Goal: Task Accomplishment & Management: Use online tool/utility

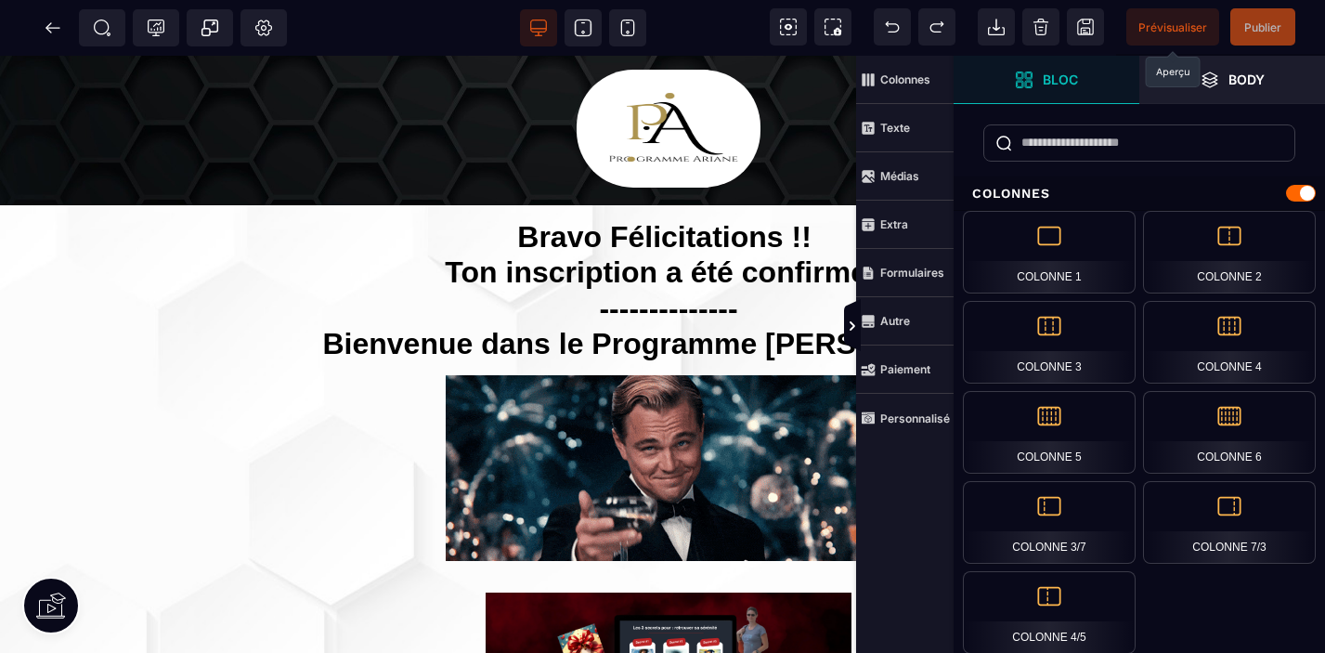
click at [1180, 20] on span "Prévisualiser" at bounding box center [1173, 27] width 69 height 14
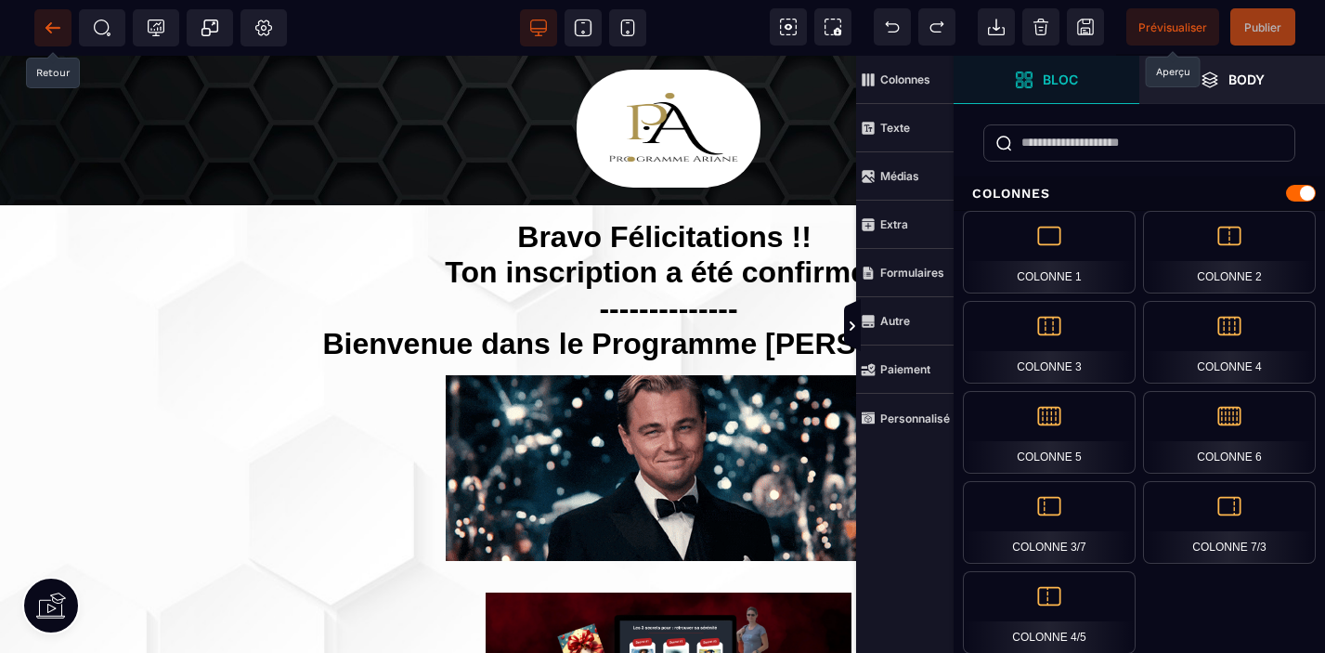
click at [51, 23] on icon at bounding box center [49, 27] width 6 height 10
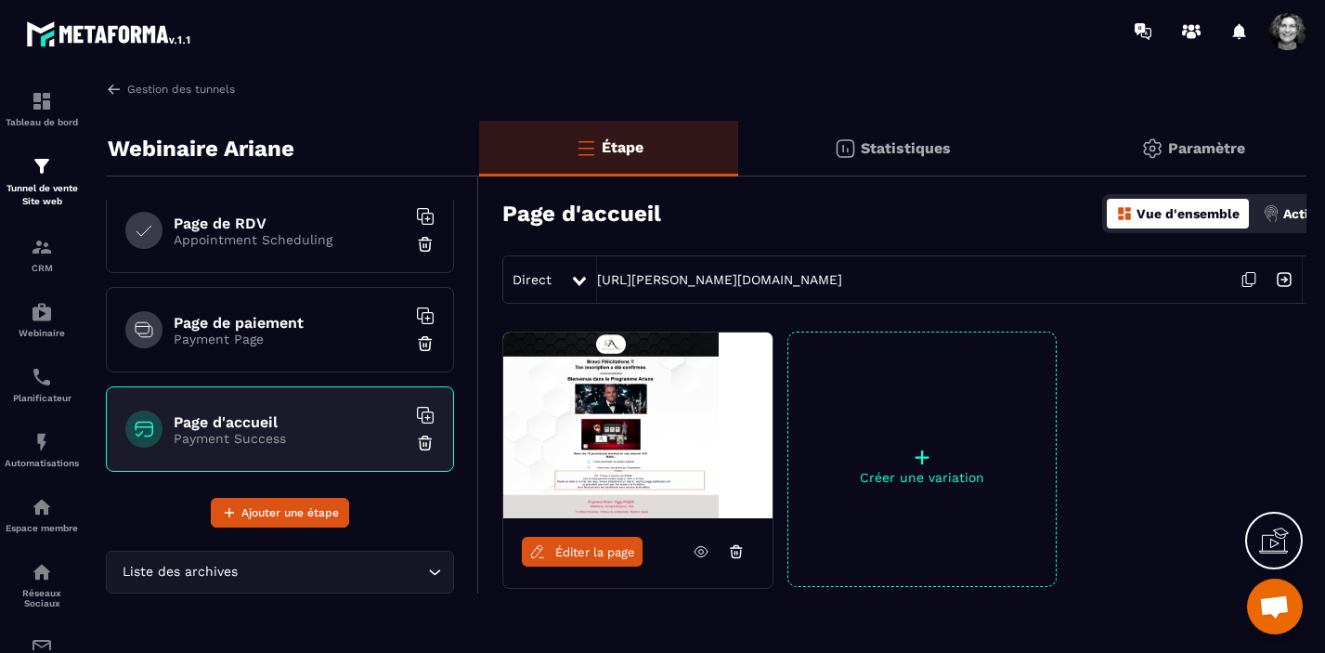
scroll to position [421, 0]
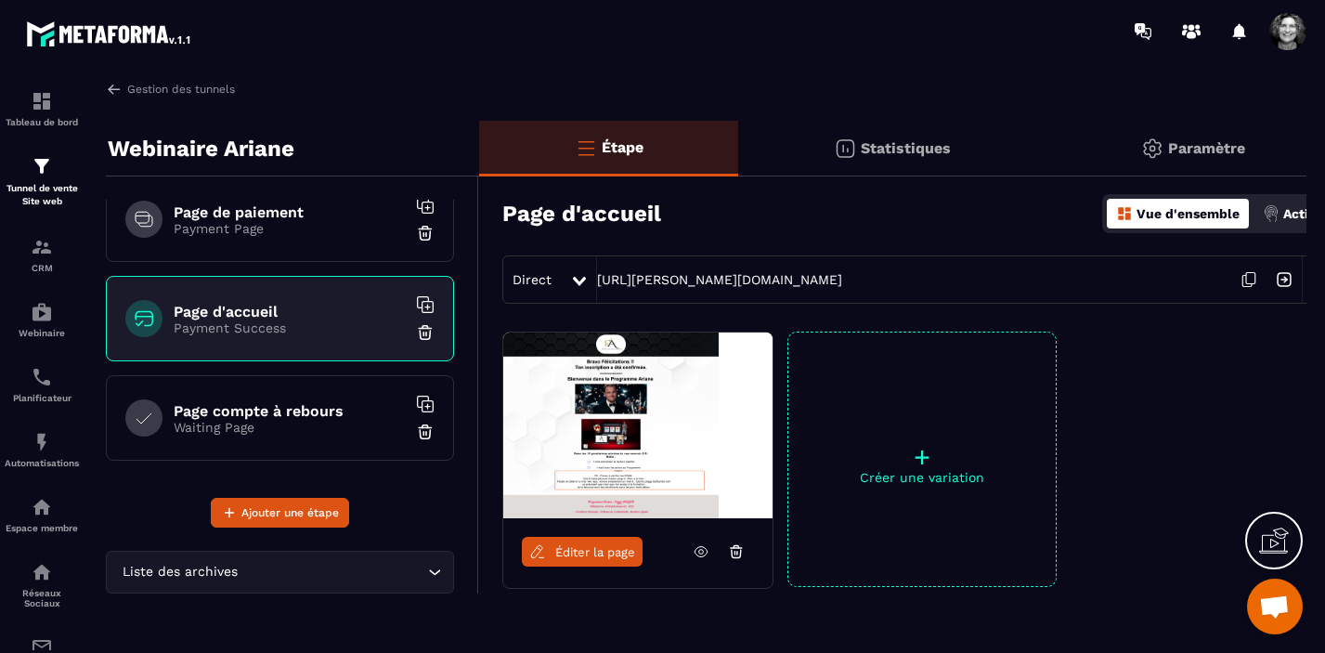
click at [300, 416] on h6 "Page compte à rebours" at bounding box center [290, 411] width 232 height 18
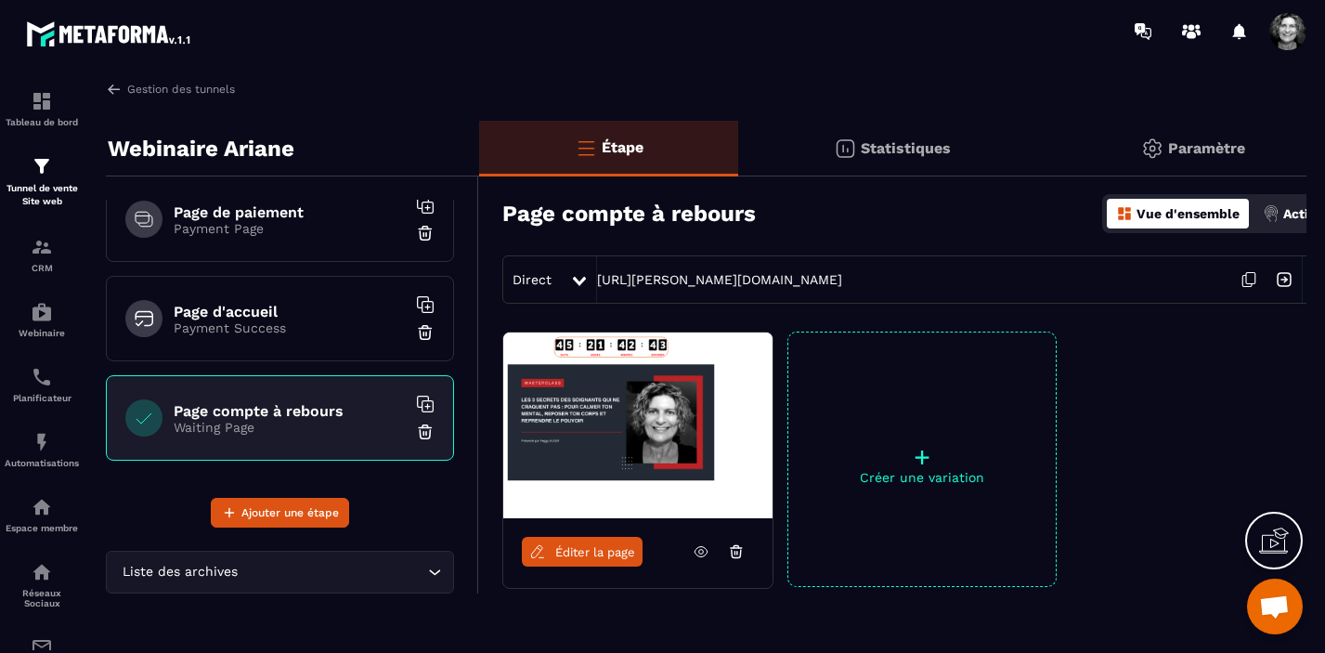
click at [736, 552] on icon at bounding box center [736, 551] width 17 height 17
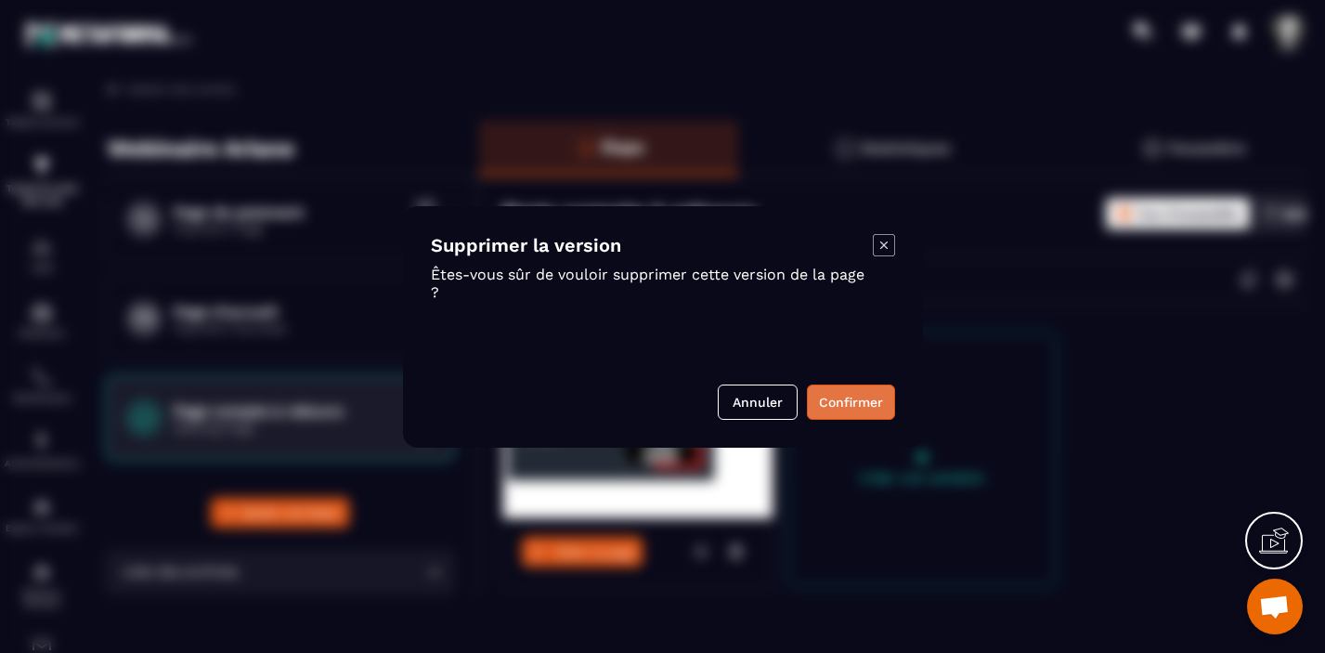
click at [852, 401] on button "Confirmer" at bounding box center [851, 401] width 88 height 35
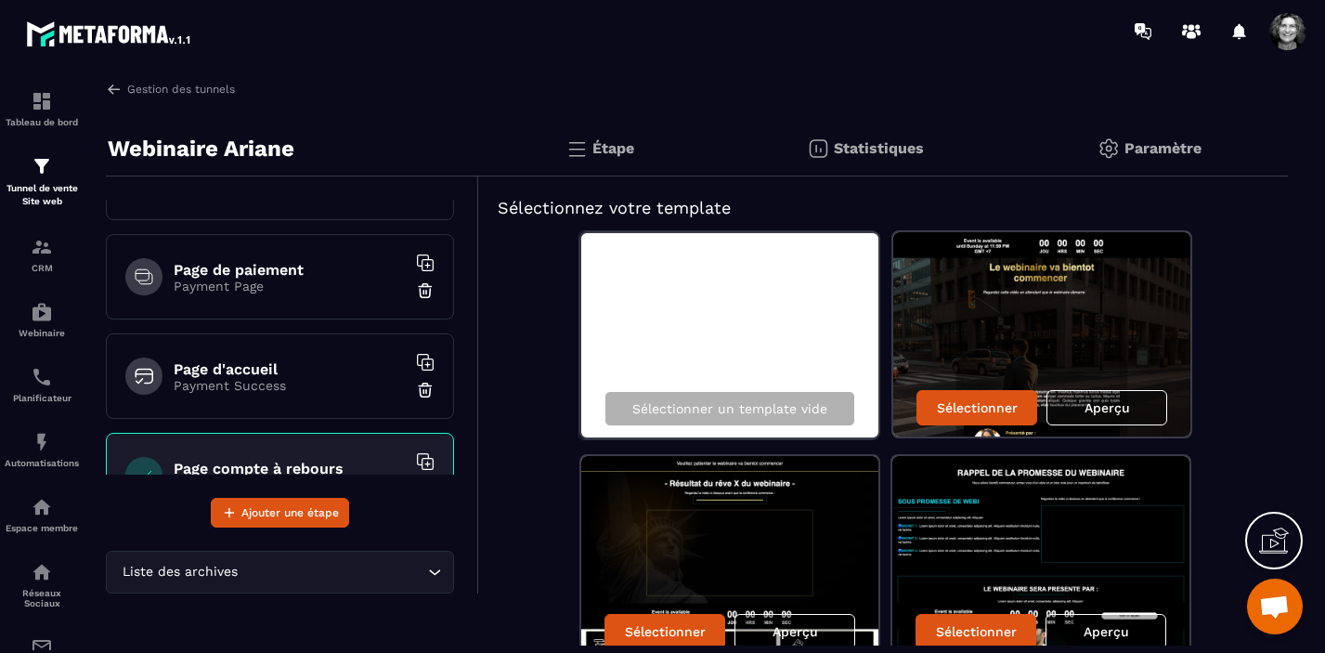
scroll to position [379, 0]
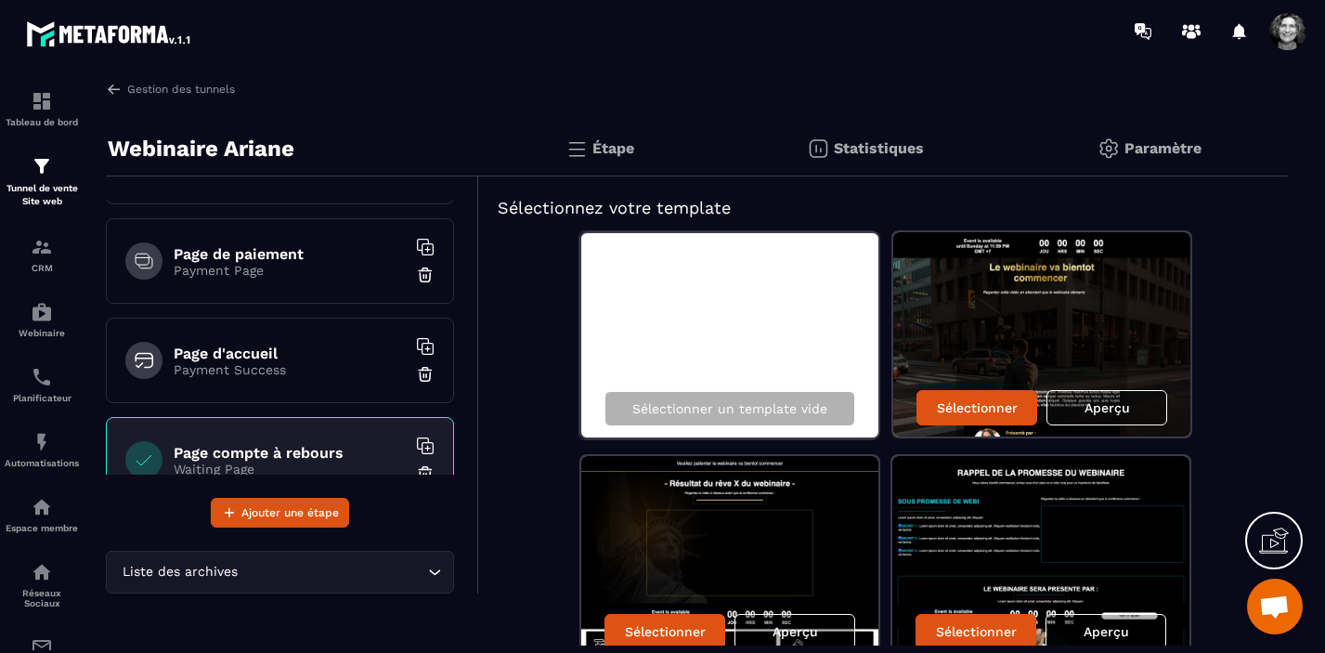
click at [324, 359] on h6 "Page d'accueil" at bounding box center [290, 354] width 232 height 18
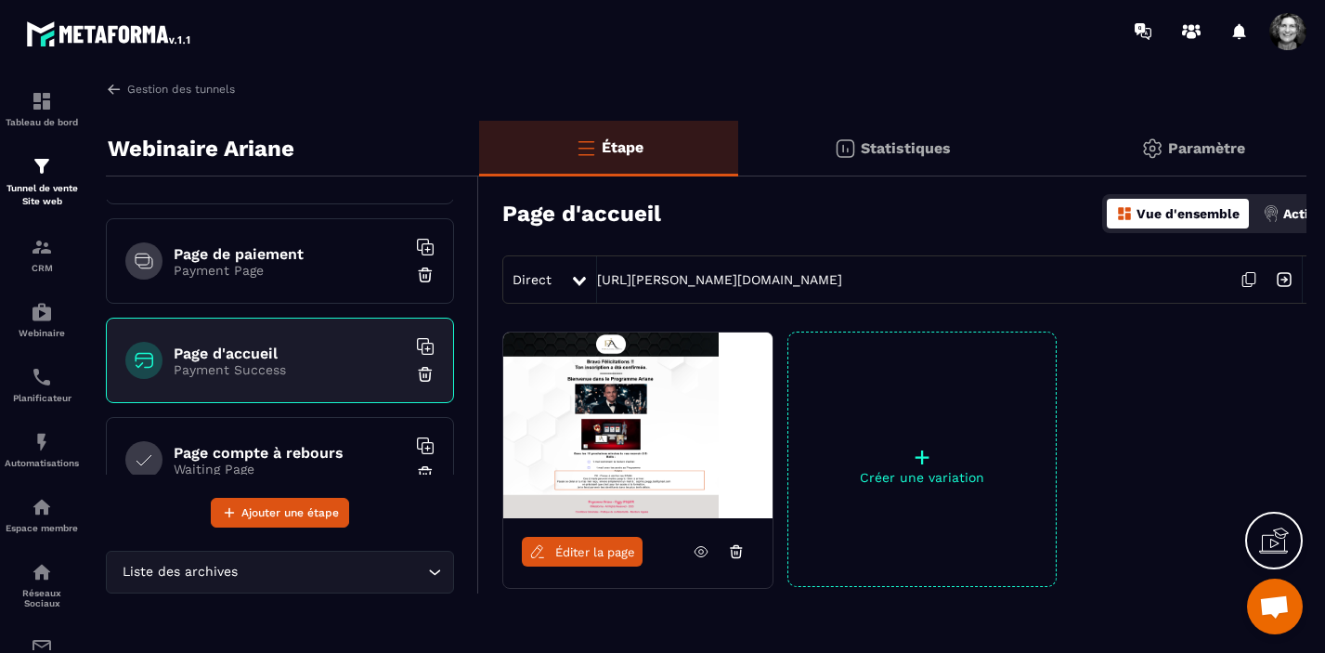
click at [338, 452] on h6 "Page compte à rebours" at bounding box center [290, 453] width 232 height 18
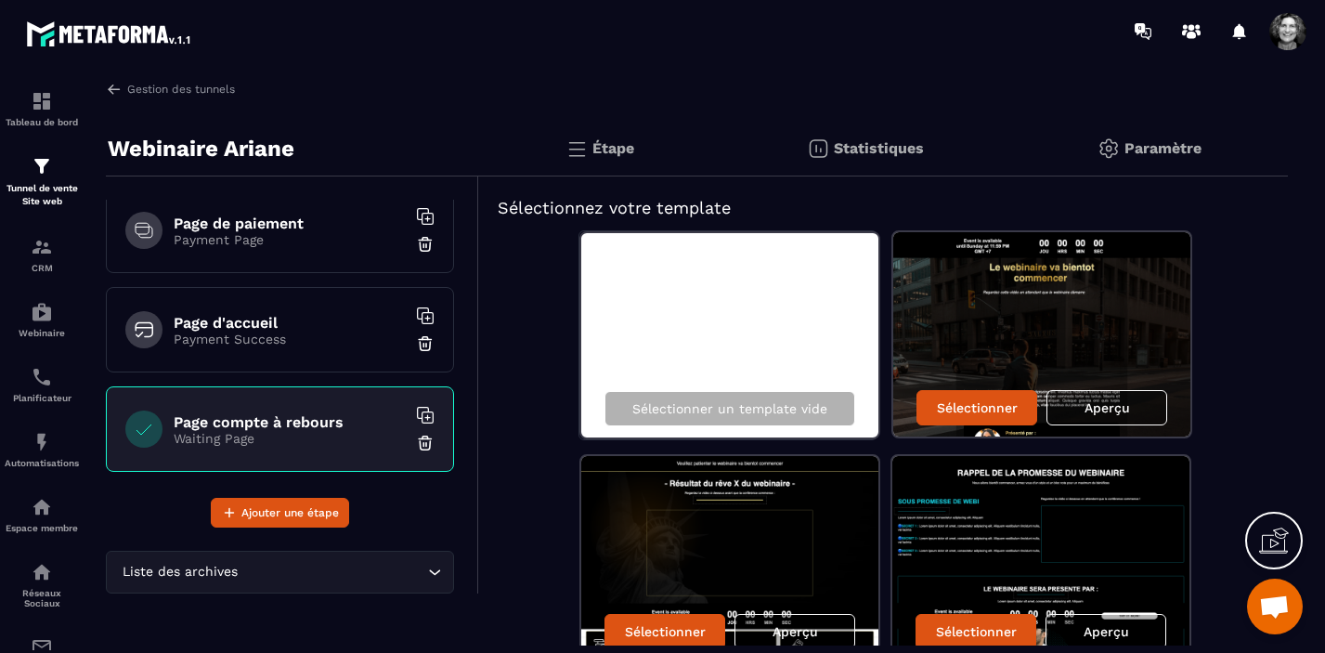
scroll to position [421, 0]
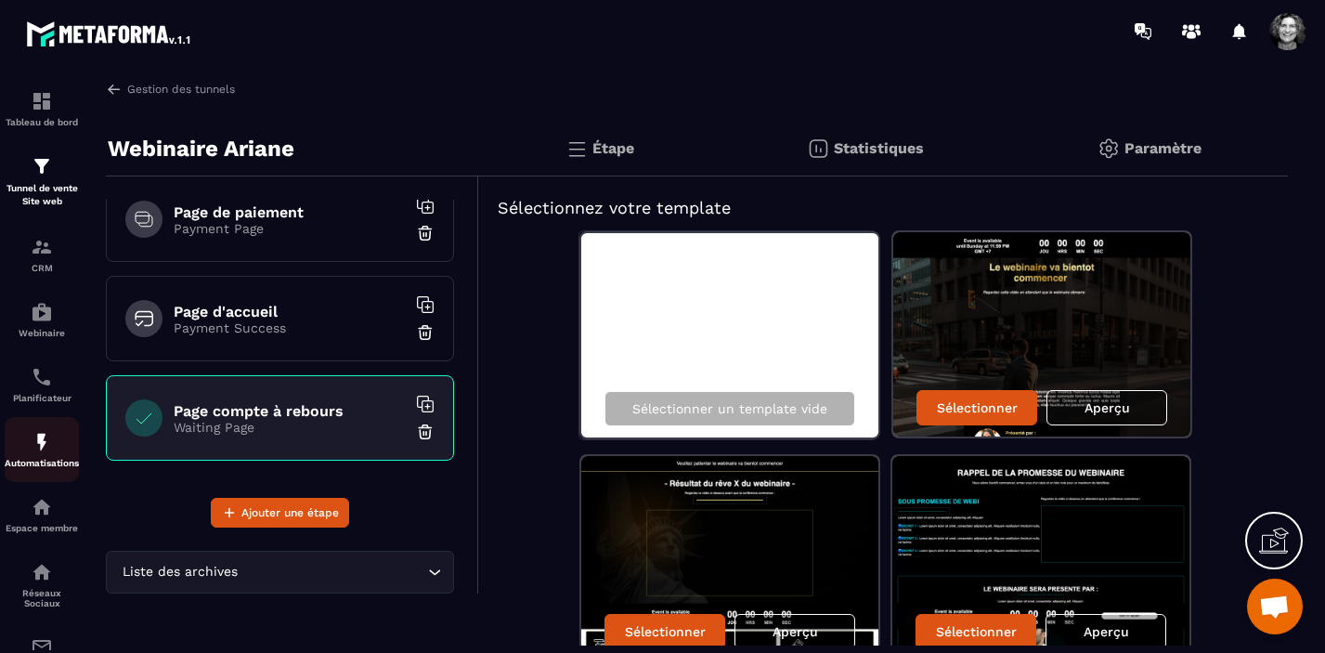
click at [42, 452] on img at bounding box center [42, 442] width 22 height 22
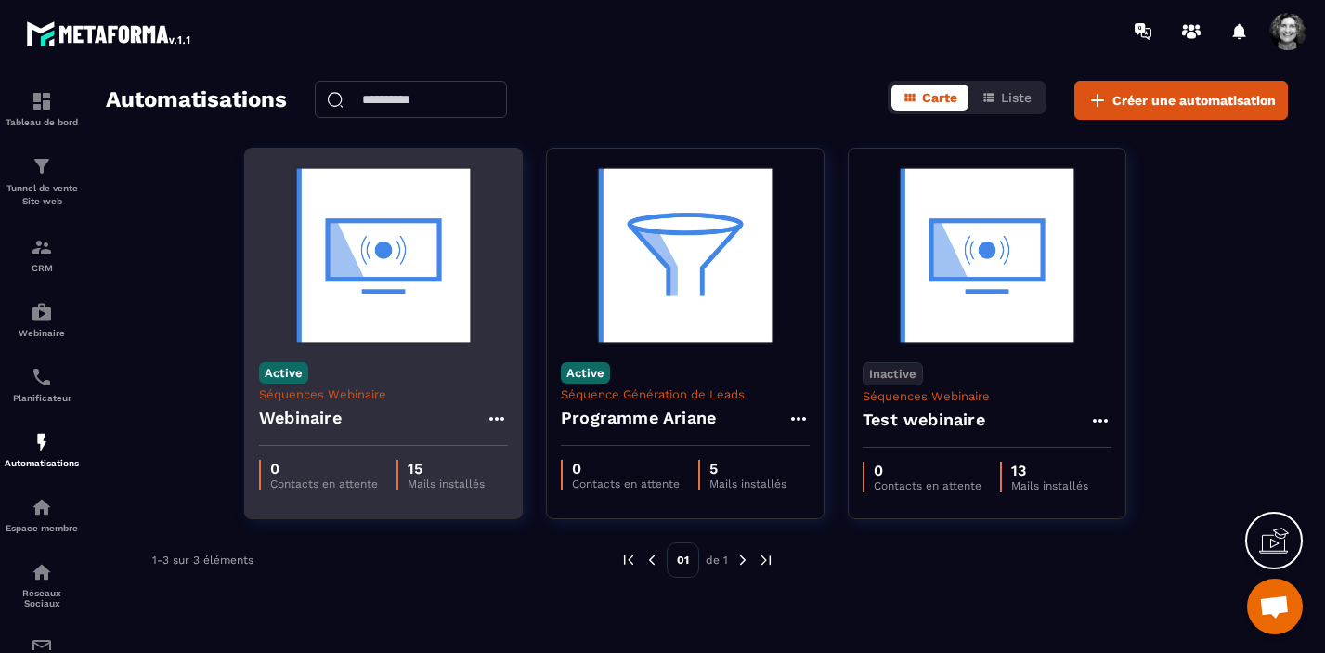
click at [396, 281] on img at bounding box center [383, 256] width 249 height 186
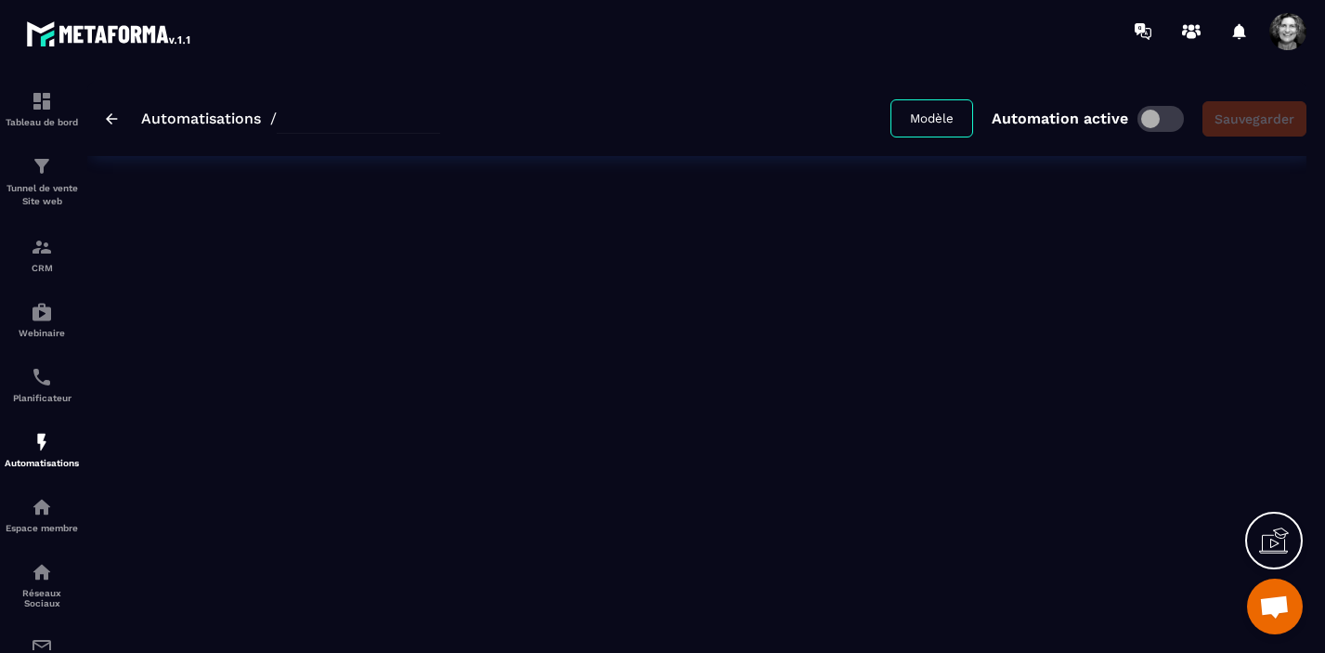
type input "*********"
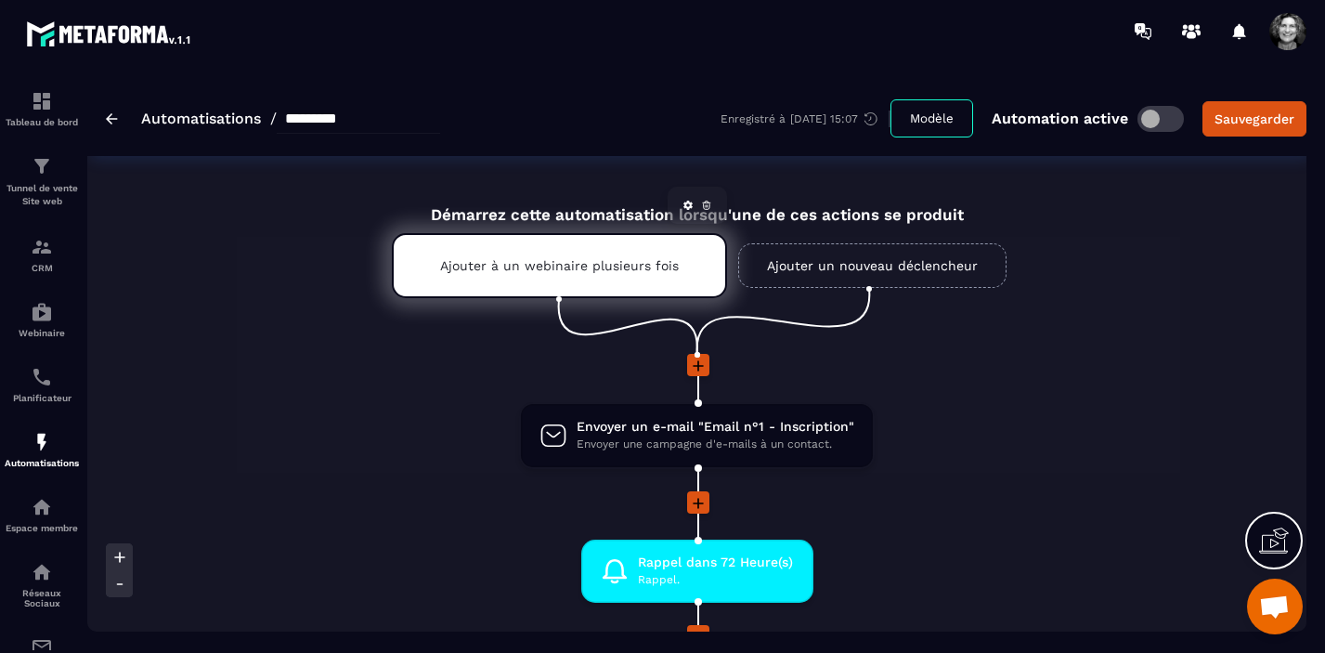
click at [585, 267] on p "Ajouter à un webinaire plusieurs fois" at bounding box center [559, 265] width 239 height 15
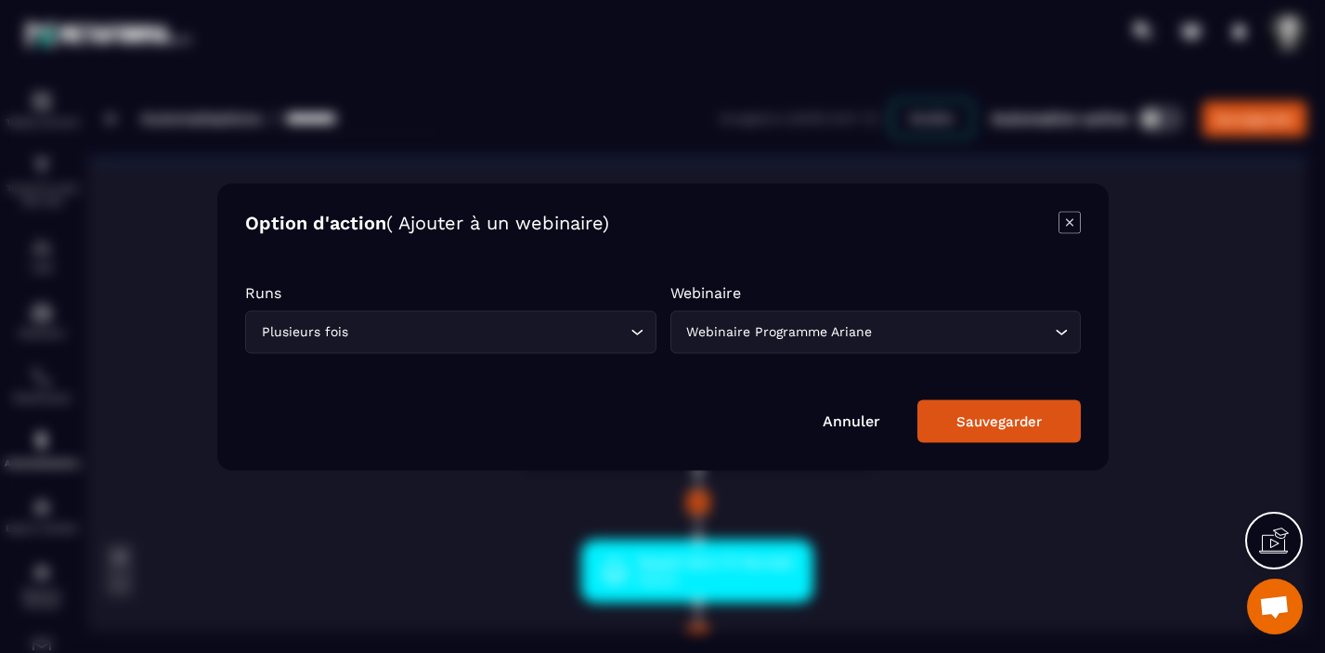
click at [987, 423] on div "Sauvegarder" at bounding box center [999, 420] width 85 height 17
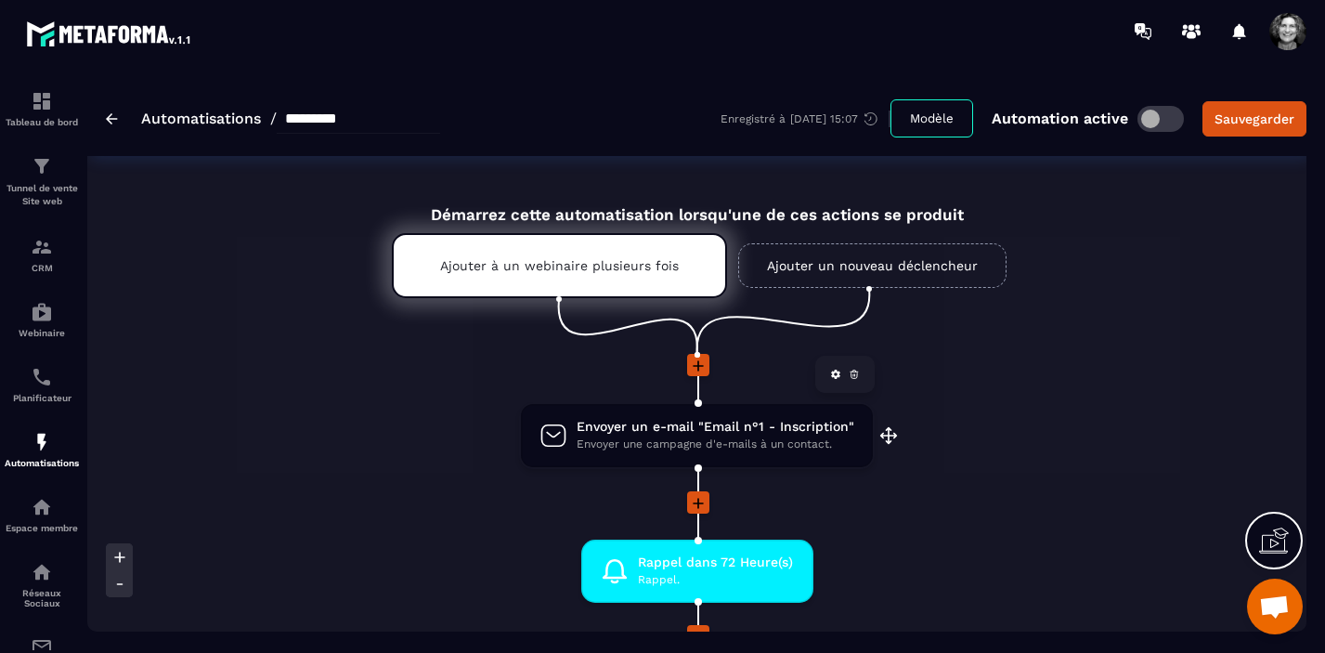
click at [750, 439] on span "Envoyer une campagne d'e-mails à un contact." at bounding box center [716, 445] width 278 height 18
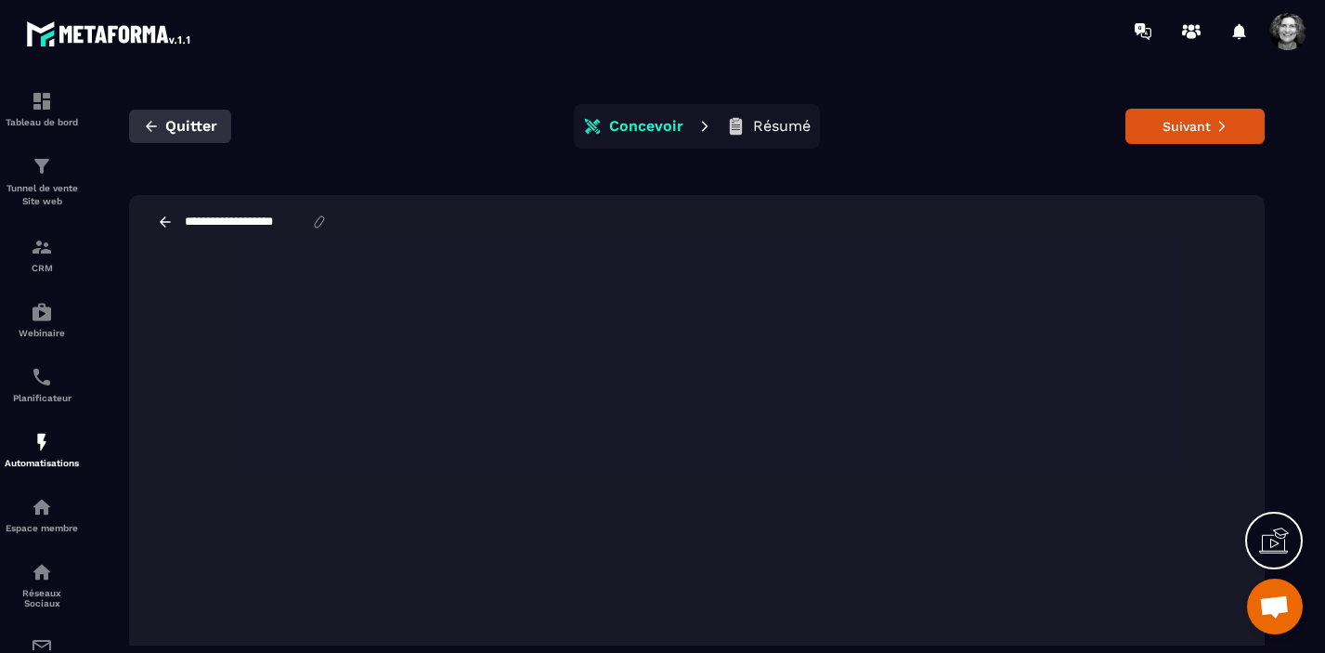
click at [153, 129] on icon "button" at bounding box center [151, 126] width 17 height 17
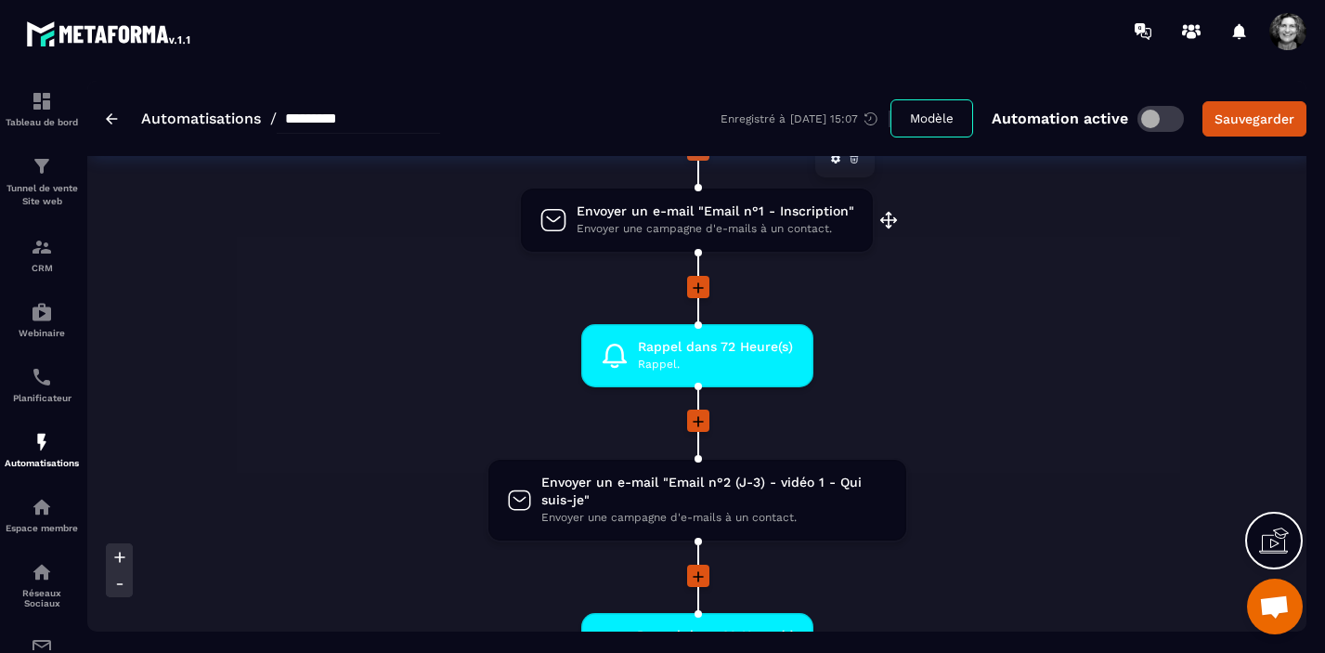
scroll to position [218, 0]
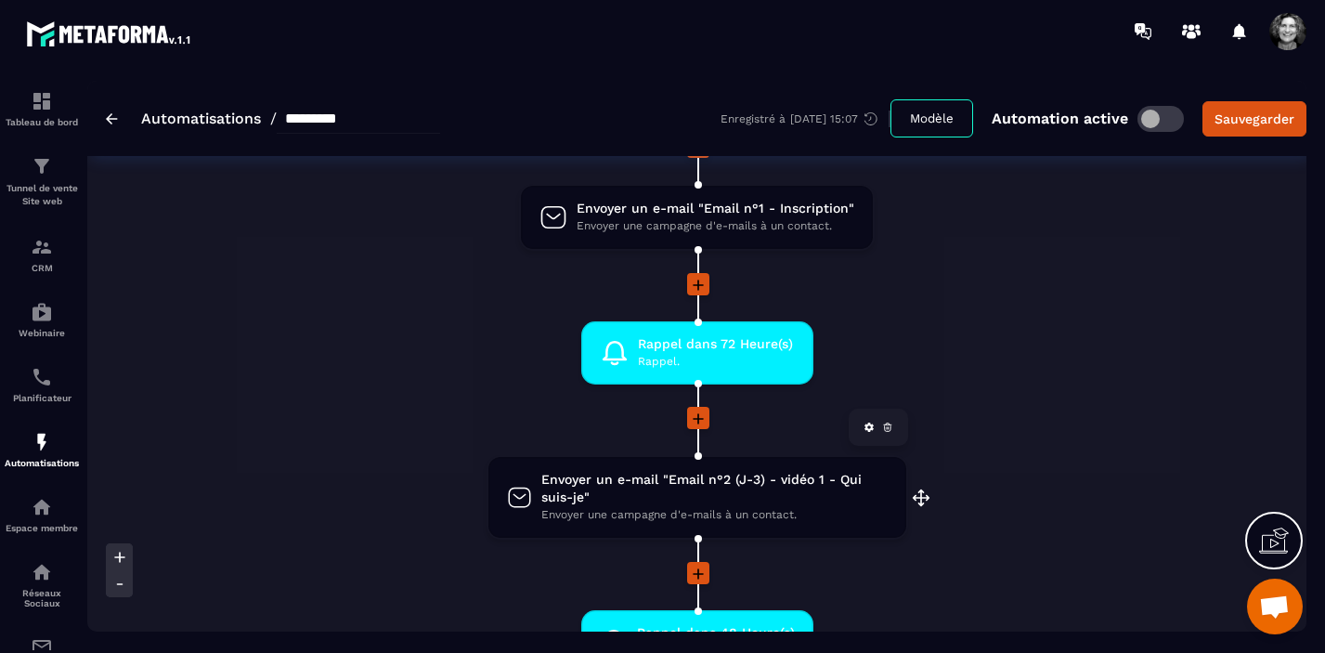
click at [711, 500] on span "Envoyer un e-mail "Email n°2 (J-3) - vidéo 1 - Qui suis-je"" at bounding box center [713, 488] width 345 height 35
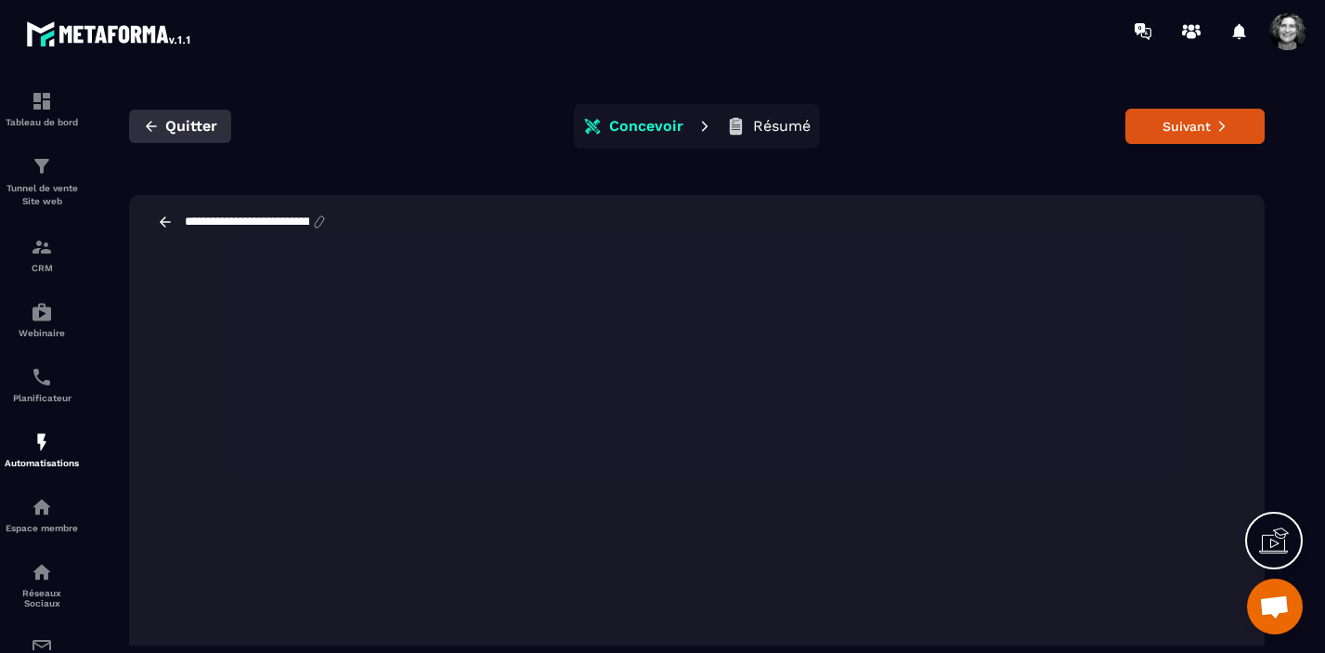
click at [172, 126] on span "Quitter" at bounding box center [191, 126] width 52 height 19
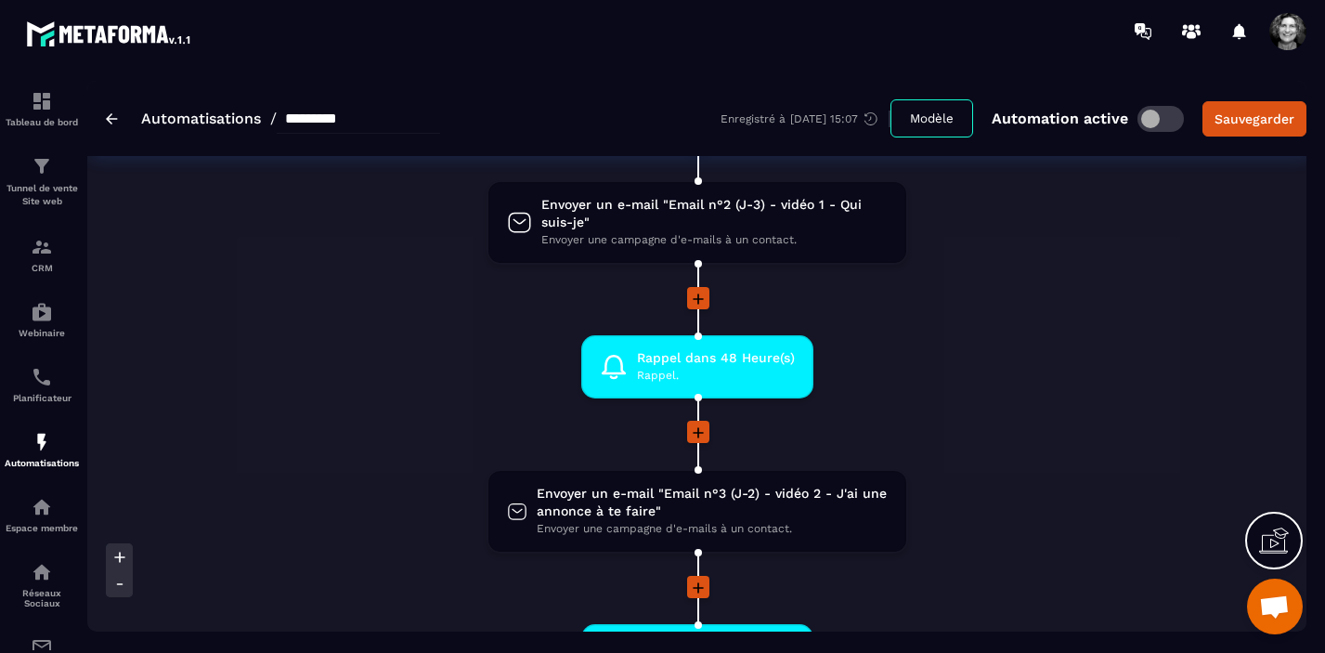
scroll to position [500, 0]
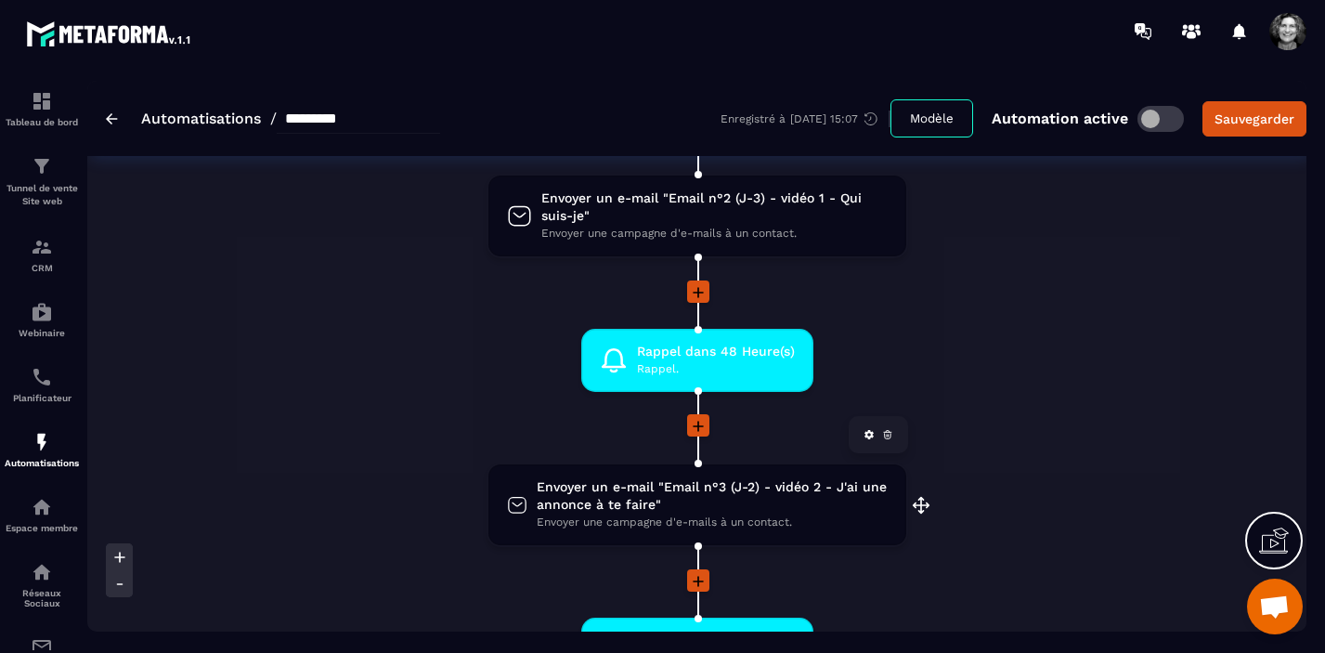
click at [688, 509] on span "Envoyer un e-mail "Email n°3 (J-2) - vidéo 2 - J'ai une annonce à te faire"" at bounding box center [712, 495] width 351 height 35
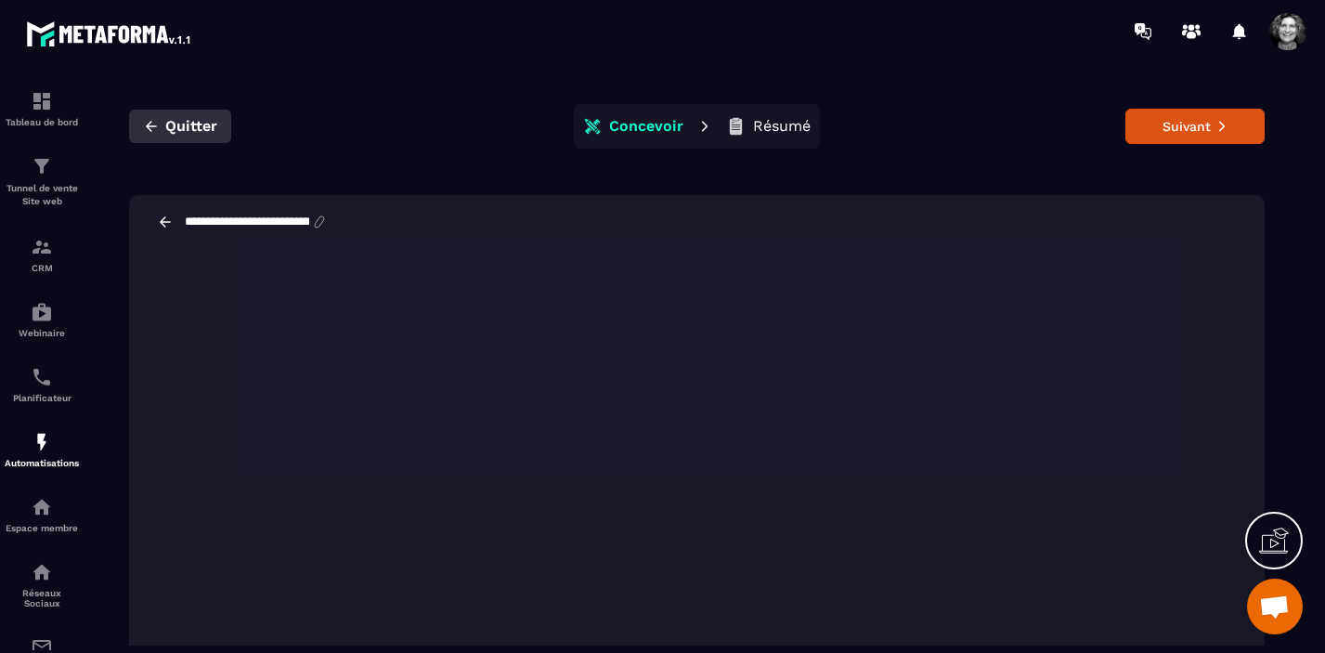
click at [177, 127] on span "Quitter" at bounding box center [191, 126] width 52 height 19
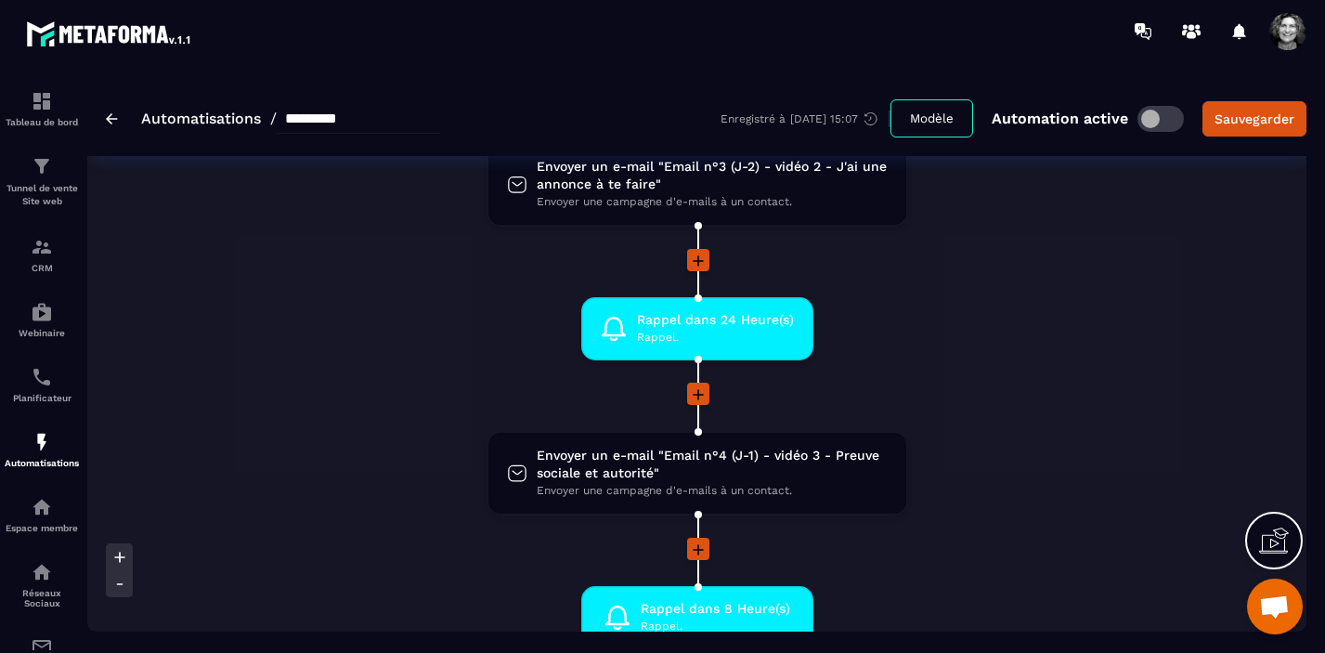
scroll to position [829, 0]
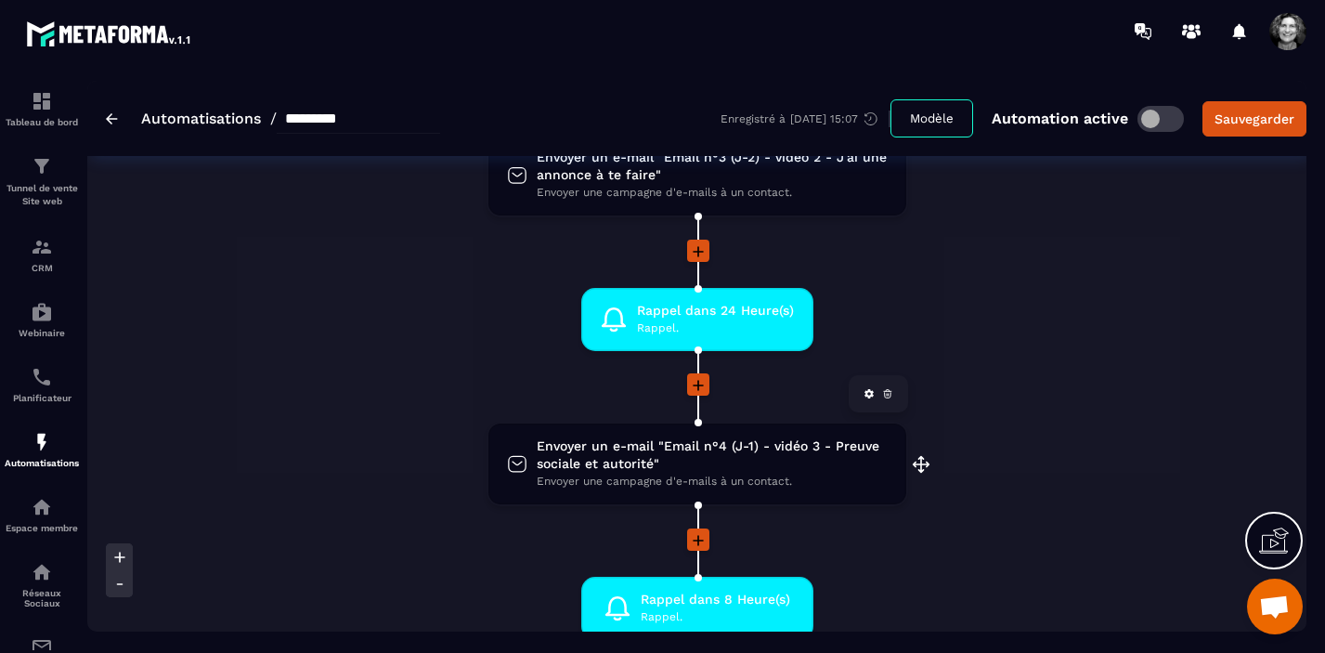
click at [739, 463] on span "Envoyer un e-mail "Email n°4 (J-1) - vidéo 3 - Preuve sociale et autorité"" at bounding box center [712, 454] width 350 height 35
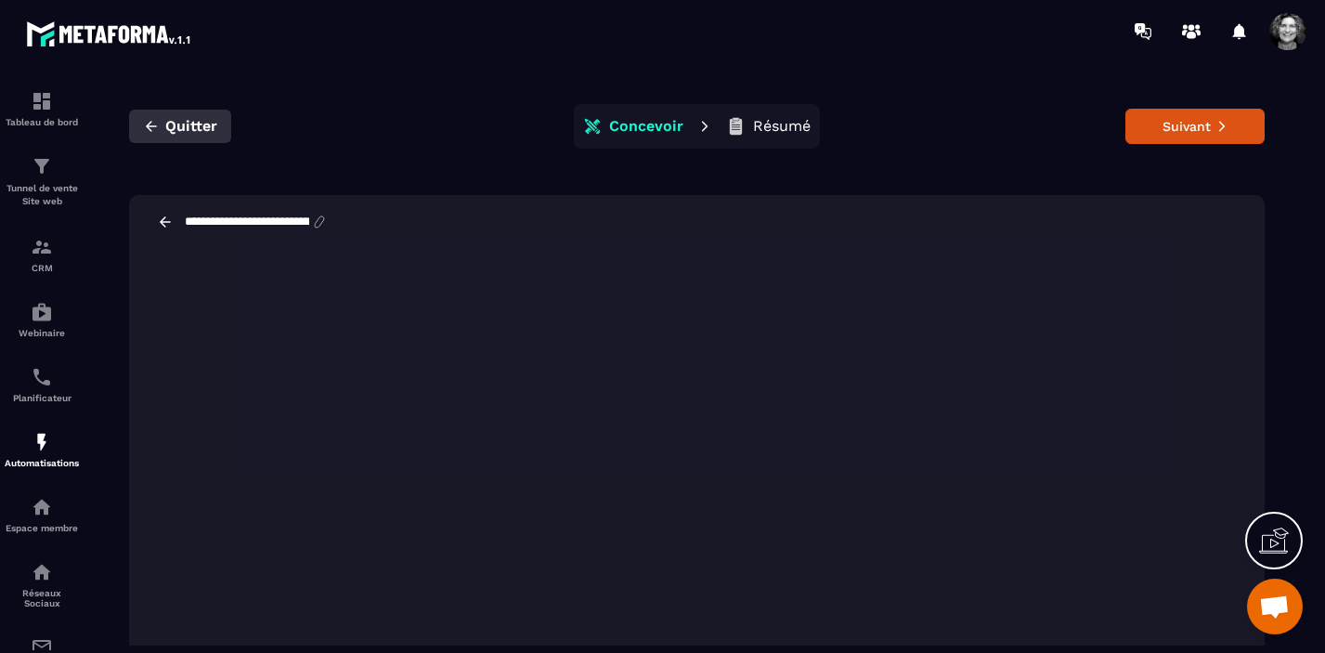
click at [190, 124] on span "Quitter" at bounding box center [191, 126] width 52 height 19
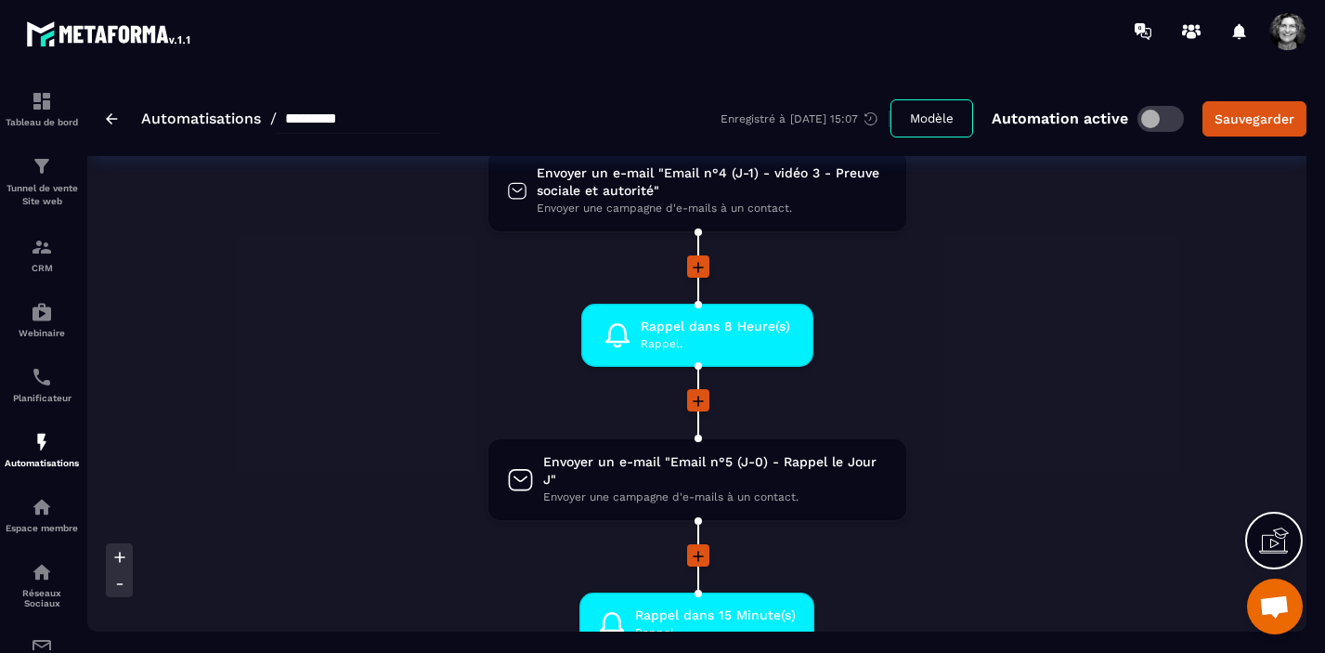
scroll to position [1113, 0]
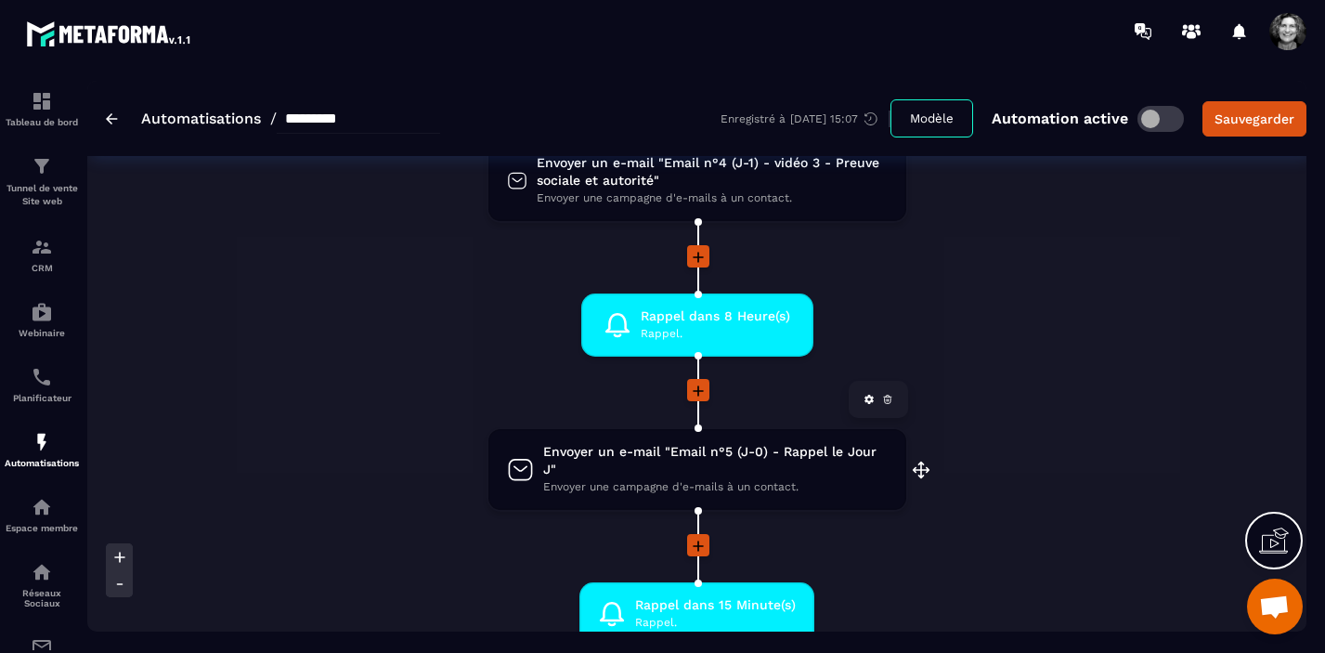
click at [722, 471] on span "Envoyer un e-mail "Email n°5 (J-0) - Rappel le Jour J"" at bounding box center [715, 460] width 345 height 35
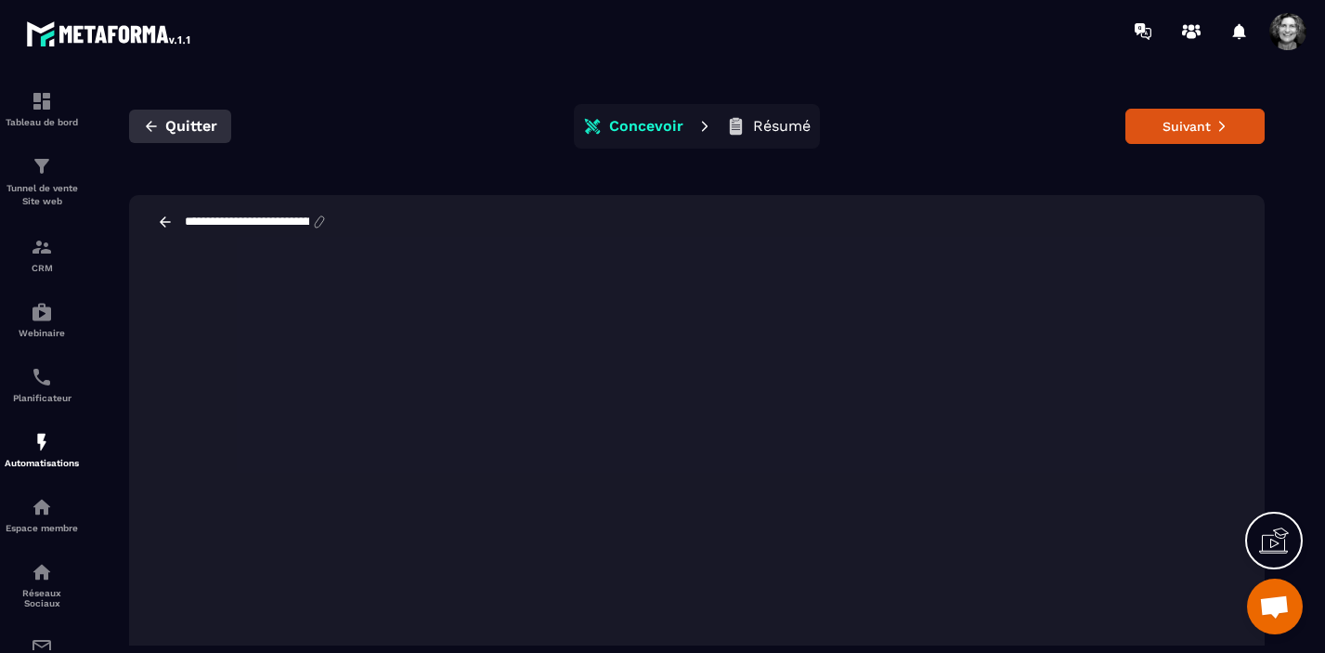
click at [165, 127] on span "Quitter" at bounding box center [191, 126] width 52 height 19
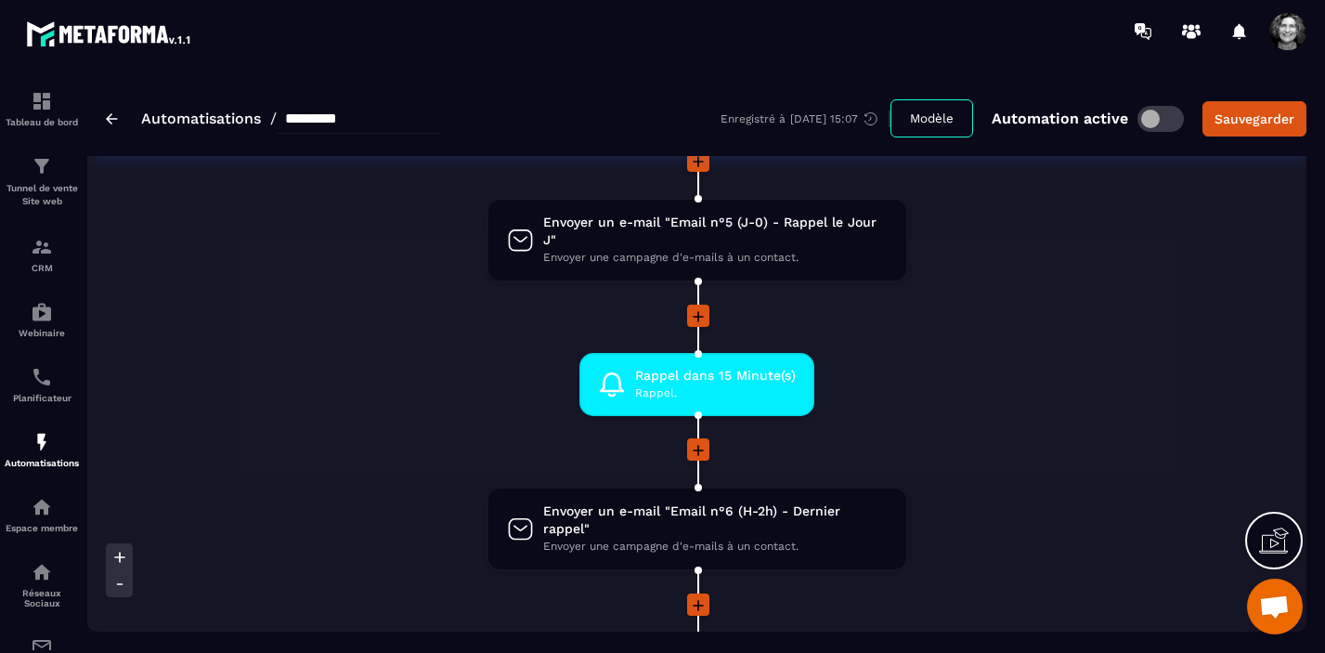
scroll to position [1348, 0]
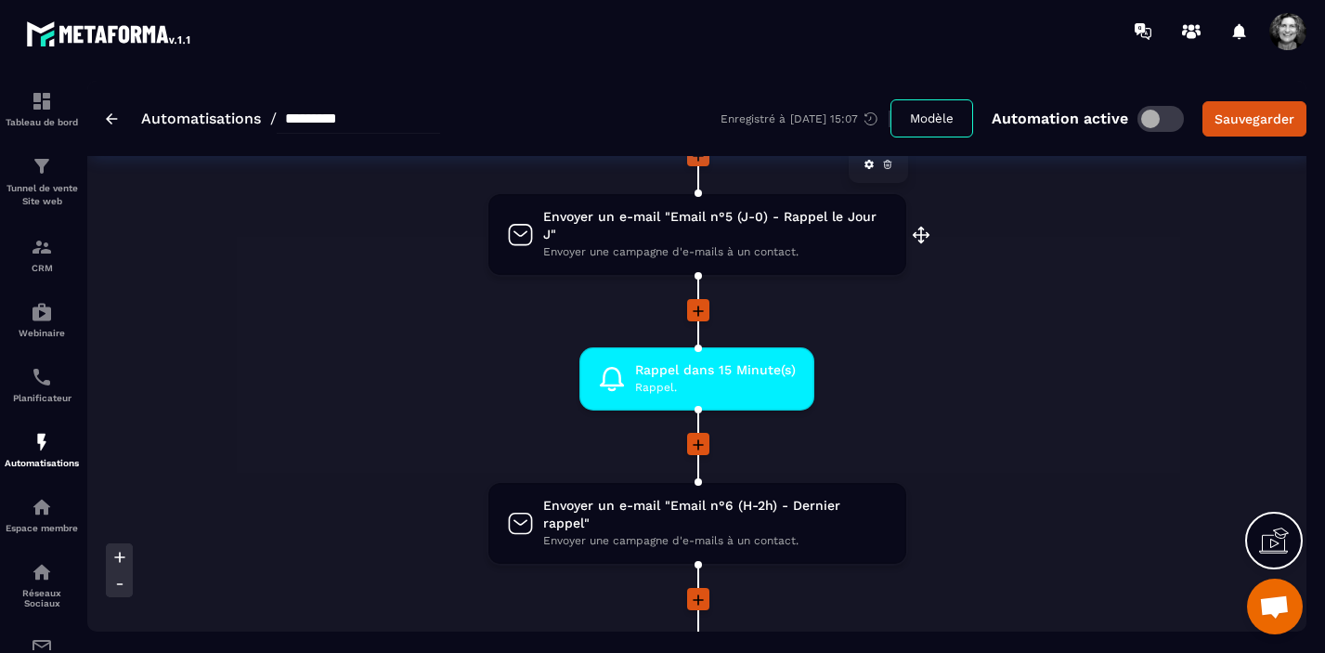
click at [739, 228] on span "Envoyer un e-mail "Email n°5 (J-0) - Rappel le Jour J"" at bounding box center [715, 225] width 345 height 35
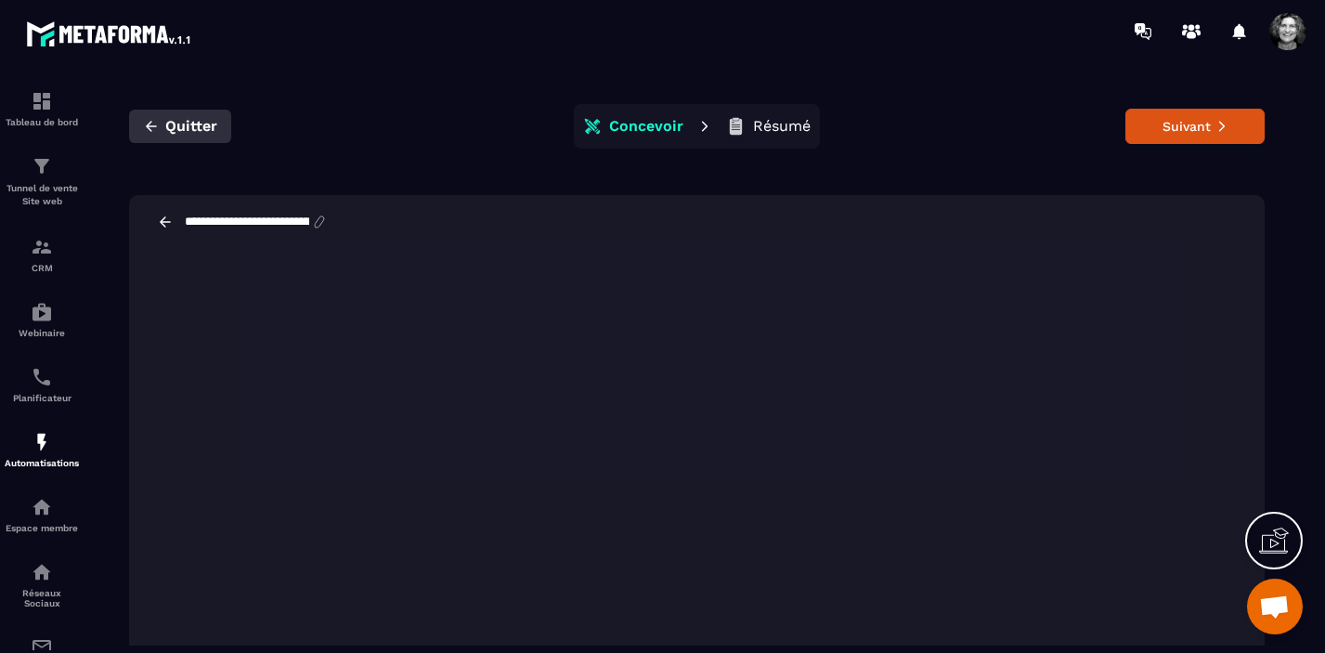
click at [176, 133] on span "Quitter" at bounding box center [191, 126] width 52 height 19
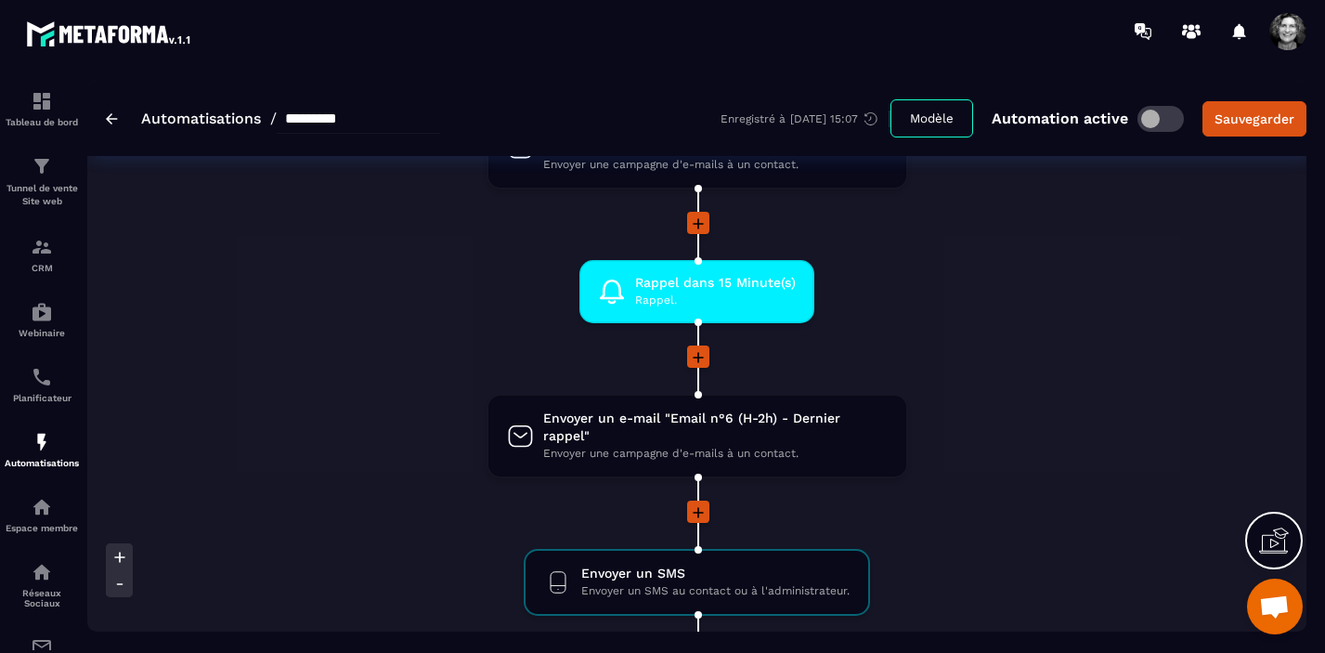
scroll to position [1437, 0]
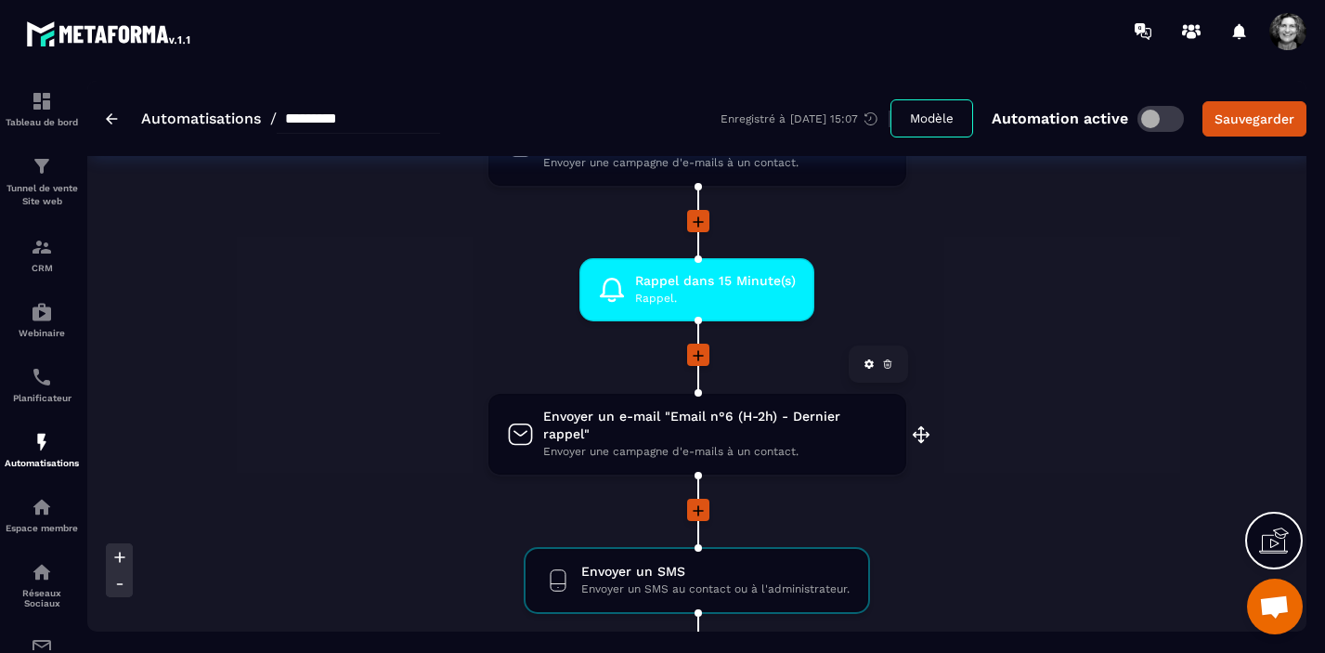
click at [720, 443] on span "Envoyer une campagne d'e-mails à un contact." at bounding box center [715, 452] width 344 height 18
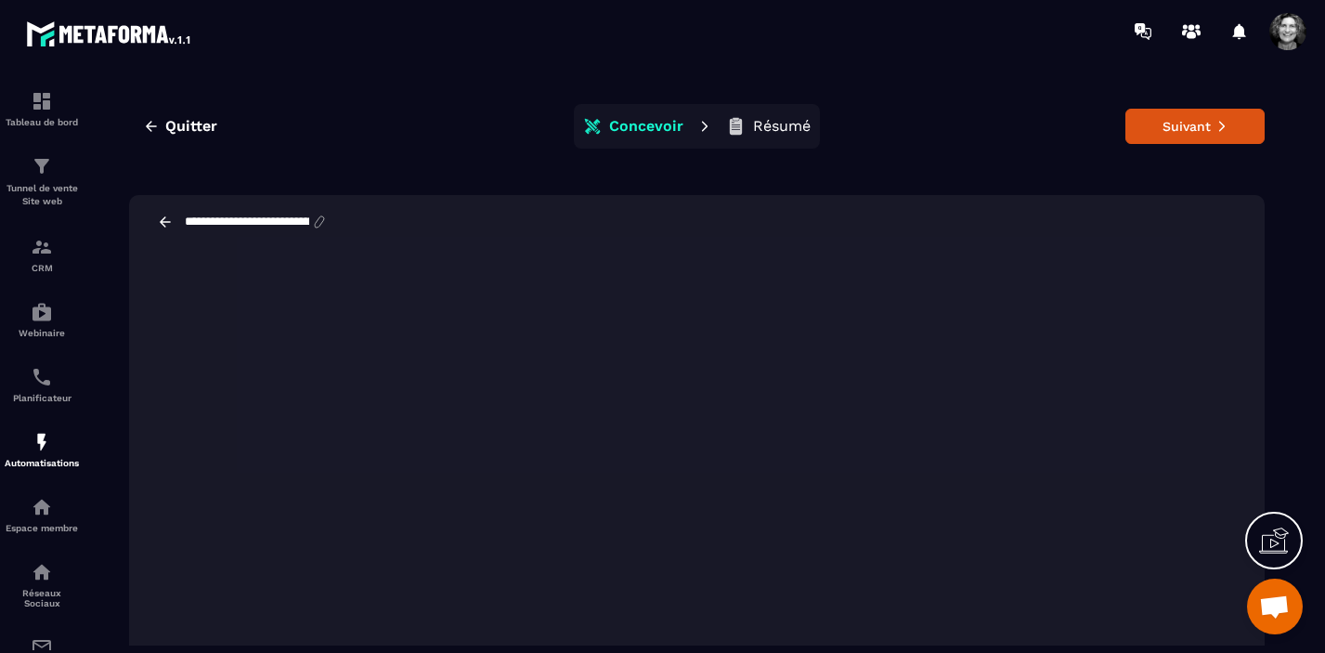
scroll to position [68, 0]
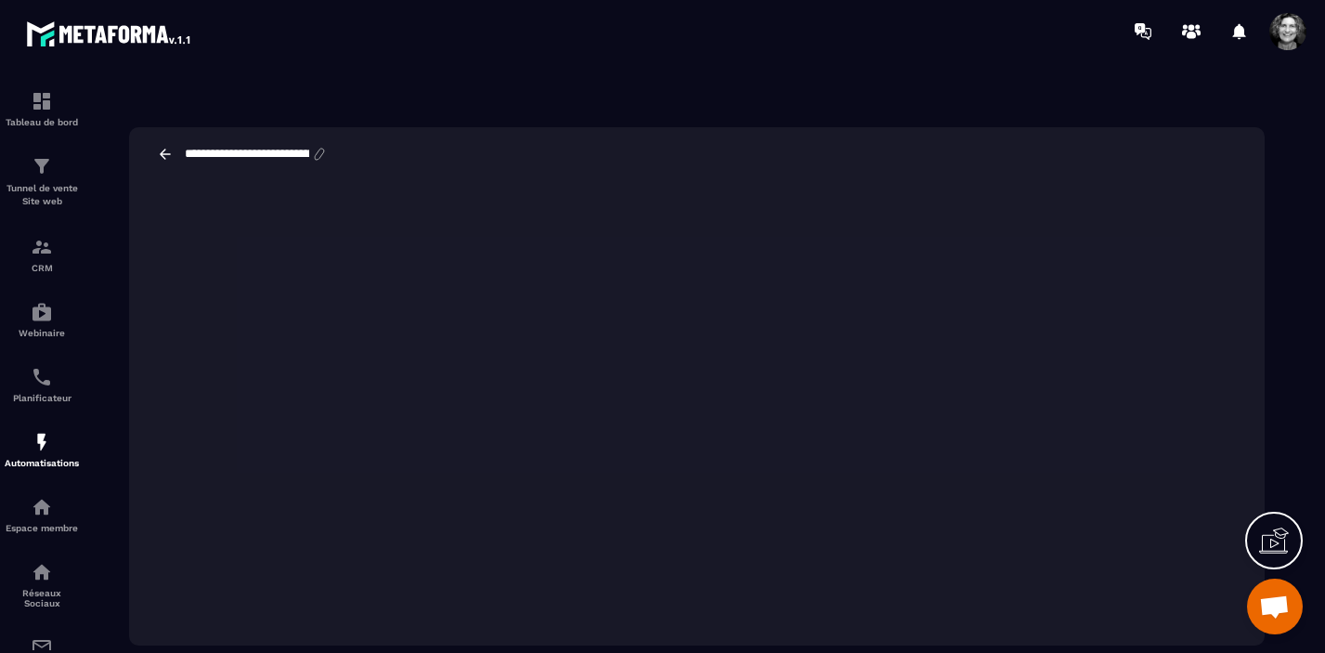
click at [165, 153] on icon at bounding box center [165, 154] width 17 height 17
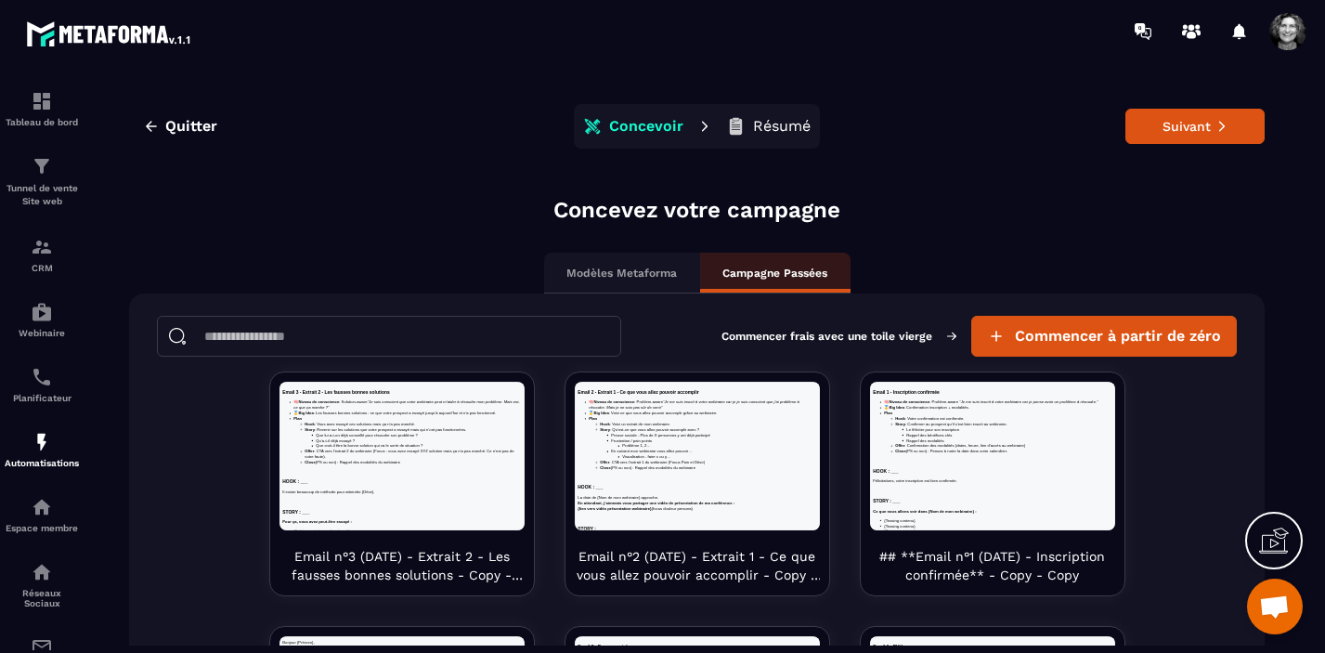
scroll to position [0, 0]
click at [180, 127] on span "Quitter" at bounding box center [191, 126] width 52 height 19
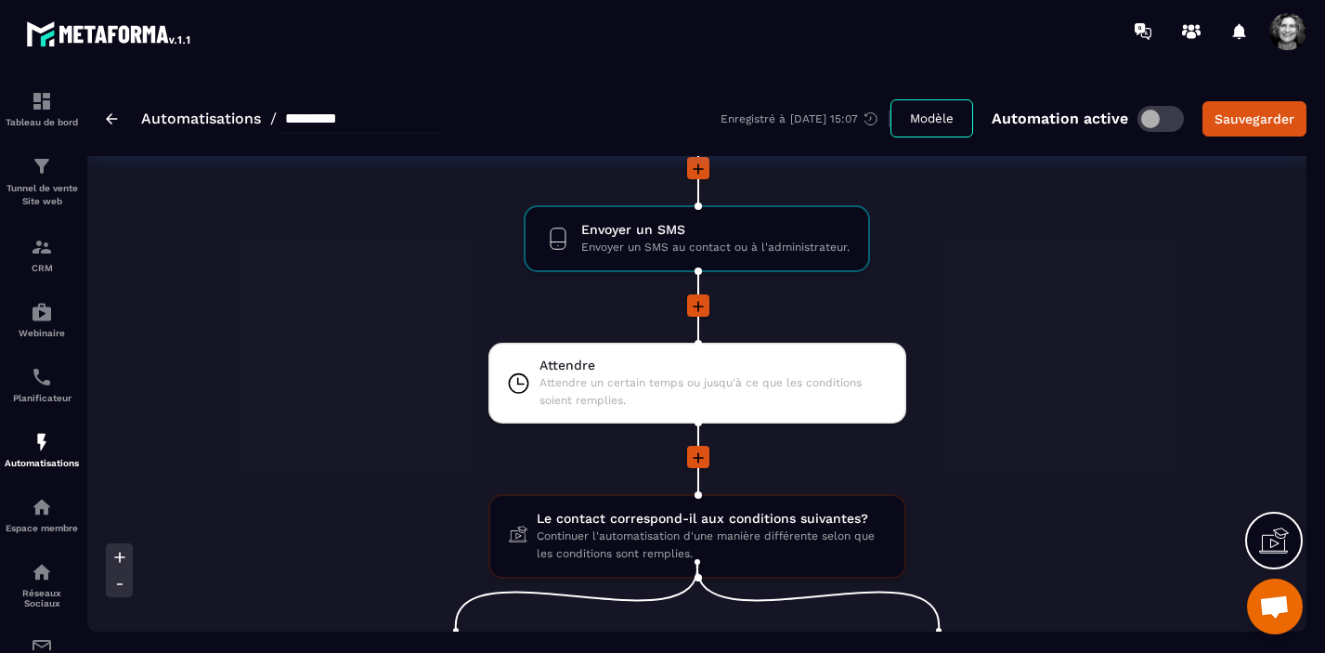
scroll to position [1771, 0]
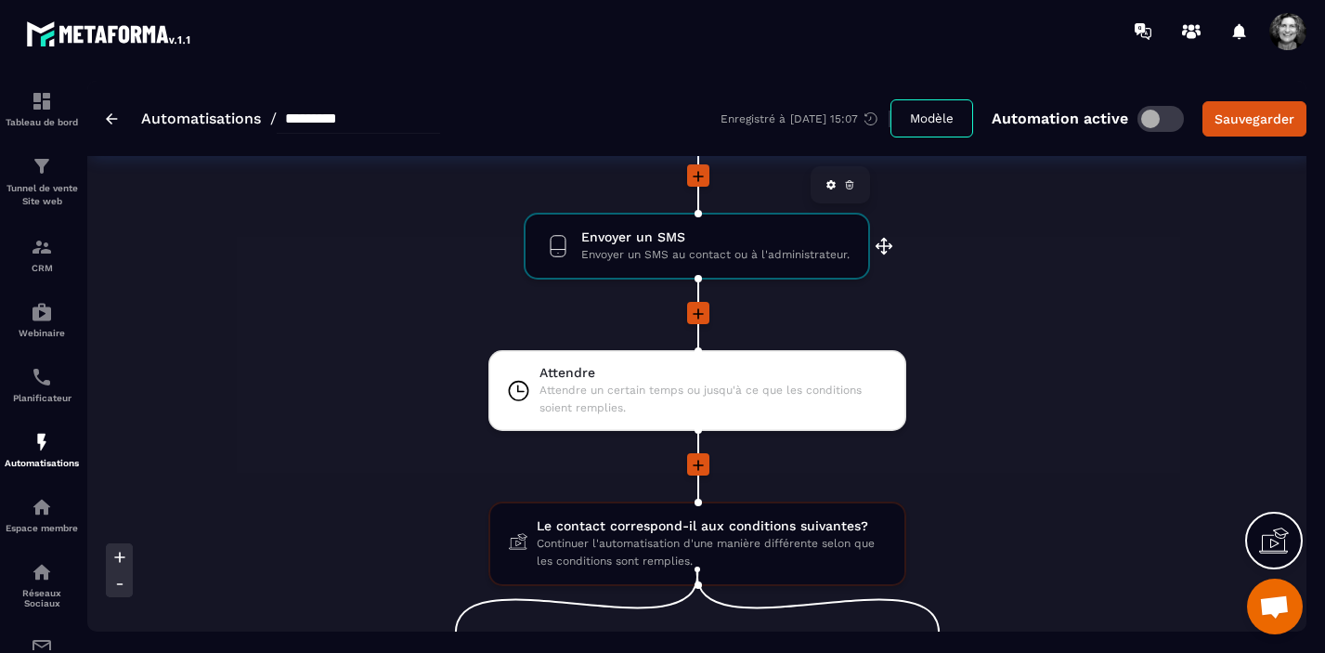
click at [701, 246] on span "Envoyer un SMS au contact ou à l'administrateur." at bounding box center [715, 255] width 268 height 18
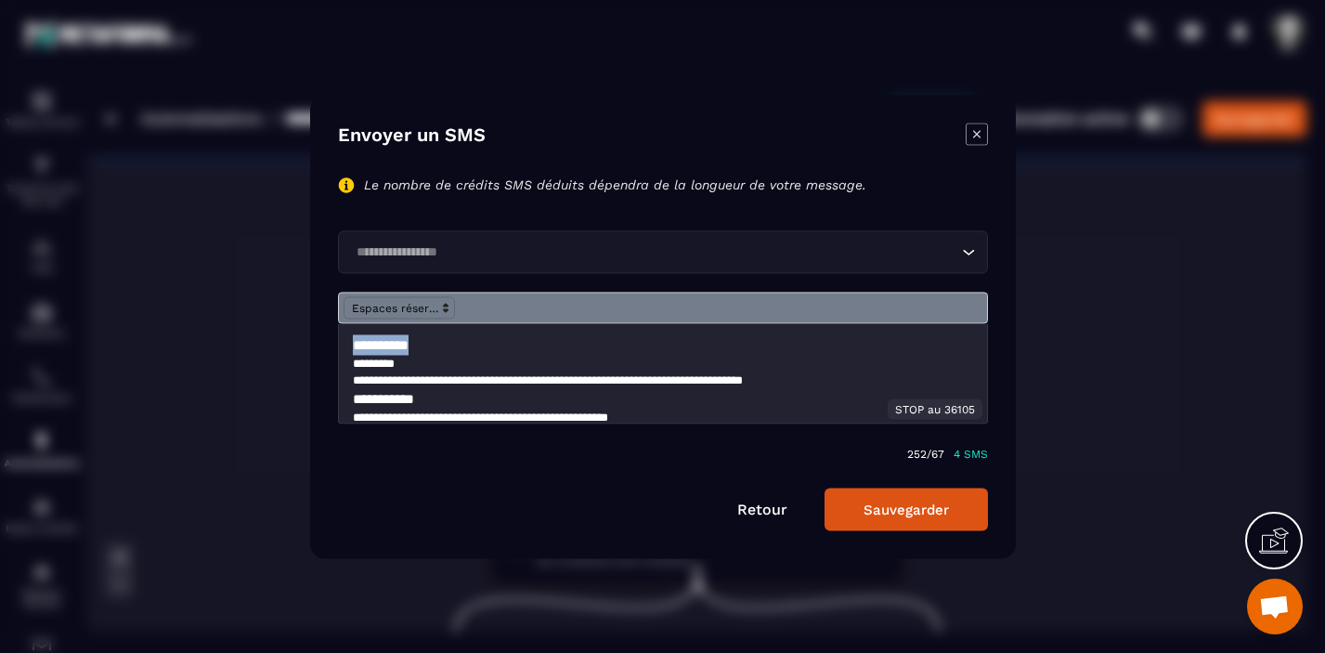
drag, startPoint x: 437, startPoint y: 353, endPoint x: 351, endPoint y: 346, distance: 85.7
click at [351, 346] on div "**********" at bounding box center [663, 372] width 648 height 99
drag, startPoint x: 408, startPoint y: 364, endPoint x: 351, endPoint y: 361, distance: 56.7
click at [351, 361] on div "**********" at bounding box center [663, 372] width 648 height 99
click at [427, 381] on p "**********" at bounding box center [663, 379] width 620 height 17
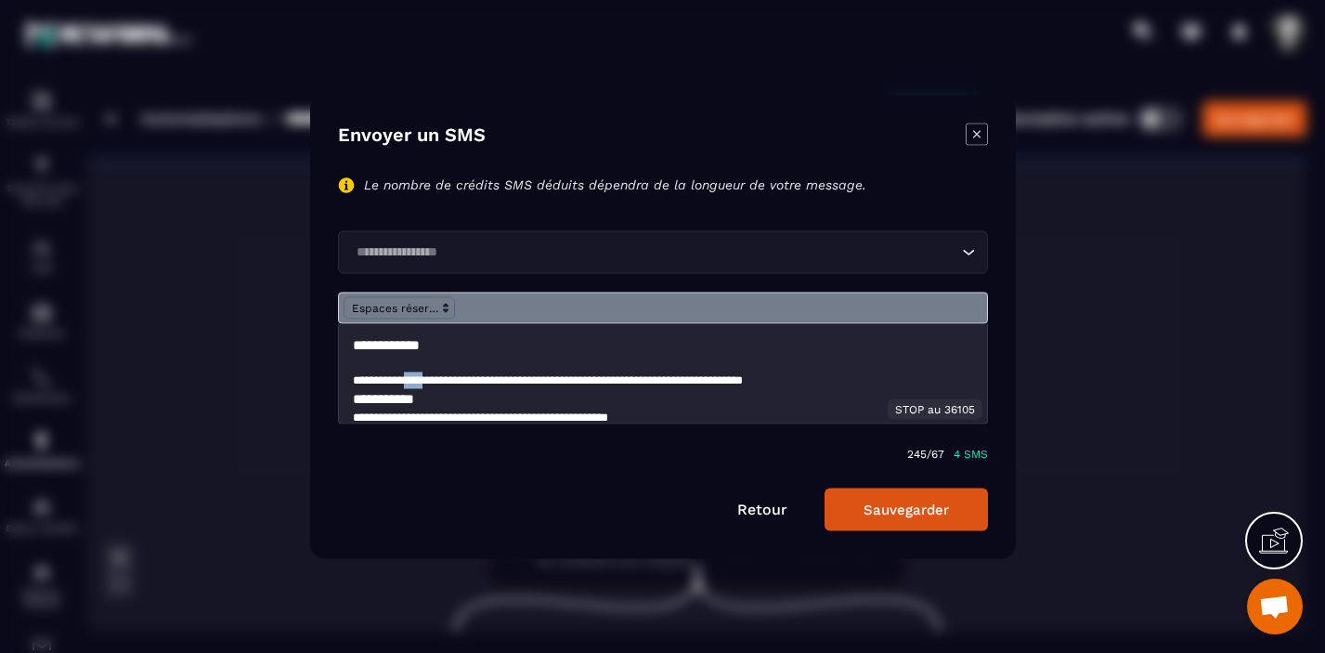
click at [427, 381] on p "**********" at bounding box center [663, 379] width 620 height 17
drag, startPoint x: 657, startPoint y: 381, endPoint x: 511, endPoint y: 378, distance: 145.8
click at [511, 378] on p "**********" at bounding box center [663, 379] width 620 height 17
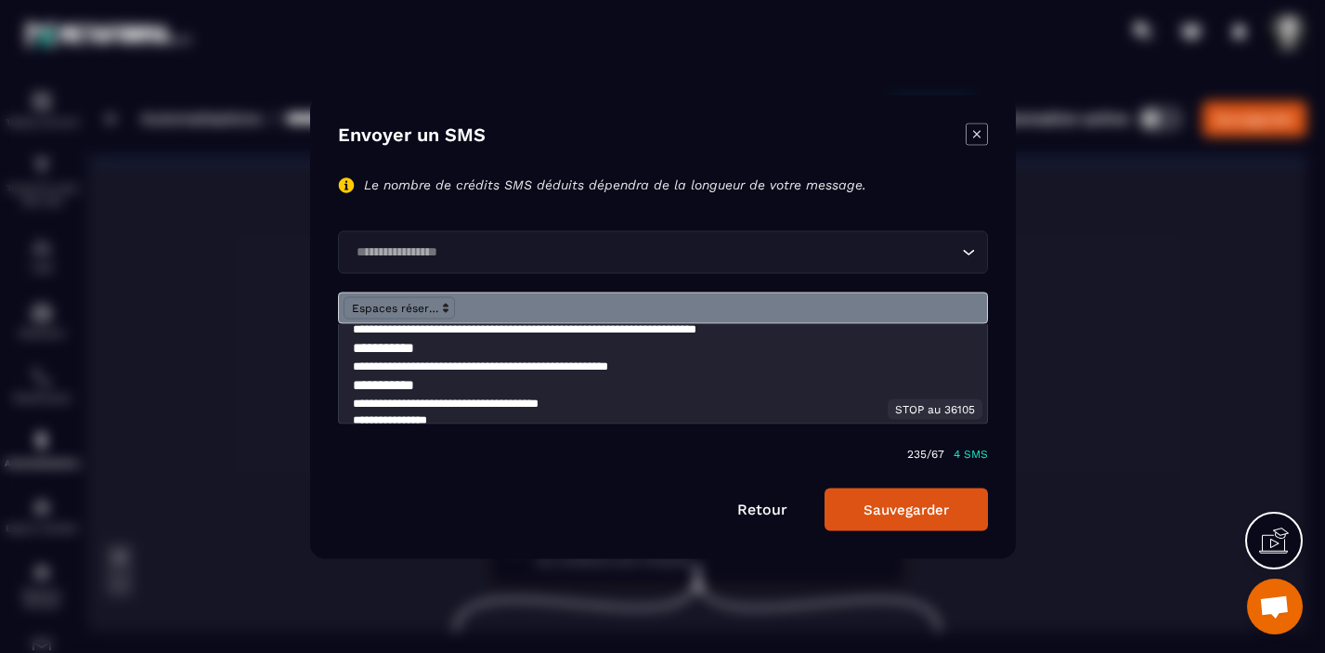
scroll to position [54, 0]
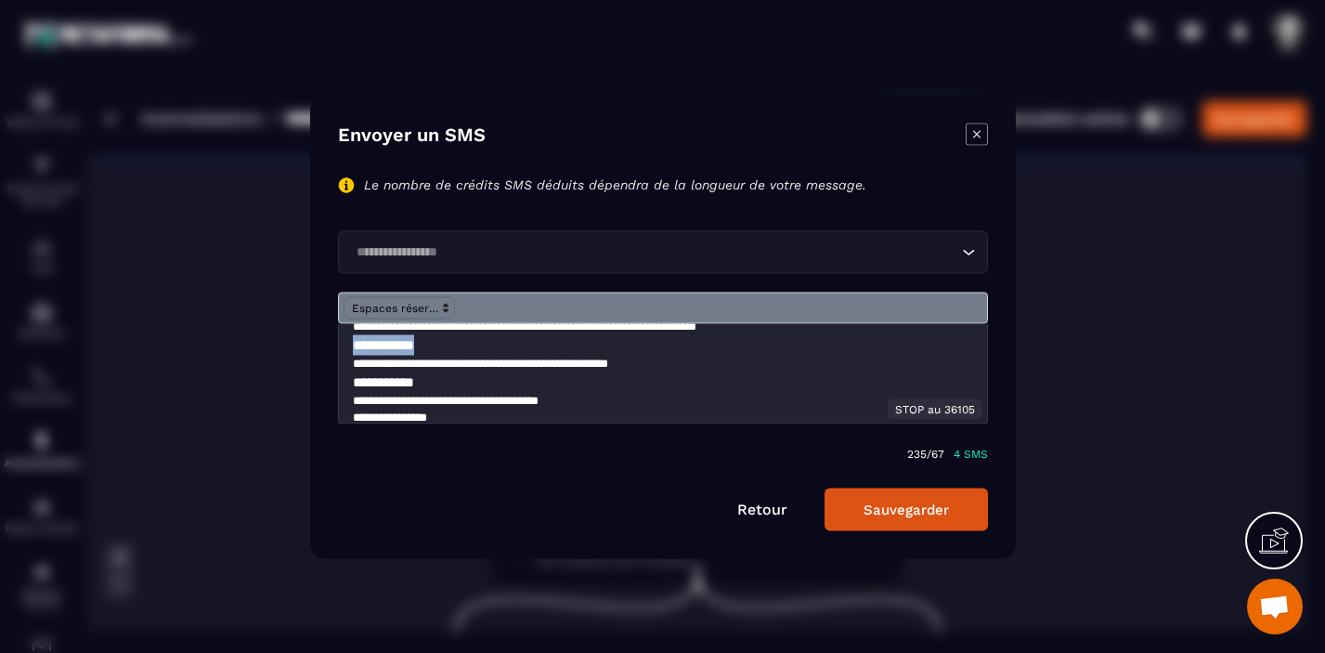
drag, startPoint x: 441, startPoint y: 352, endPoint x: 351, endPoint y: 352, distance: 90.1
click at [351, 352] on div "**********" at bounding box center [663, 372] width 648 height 99
drag, startPoint x: 446, startPoint y: 387, endPoint x: 347, endPoint y: 387, distance: 98.4
click at [347, 387] on div "**********" at bounding box center [663, 372] width 648 height 99
drag, startPoint x: 603, startPoint y: 404, endPoint x: 339, endPoint y: 396, distance: 263.9
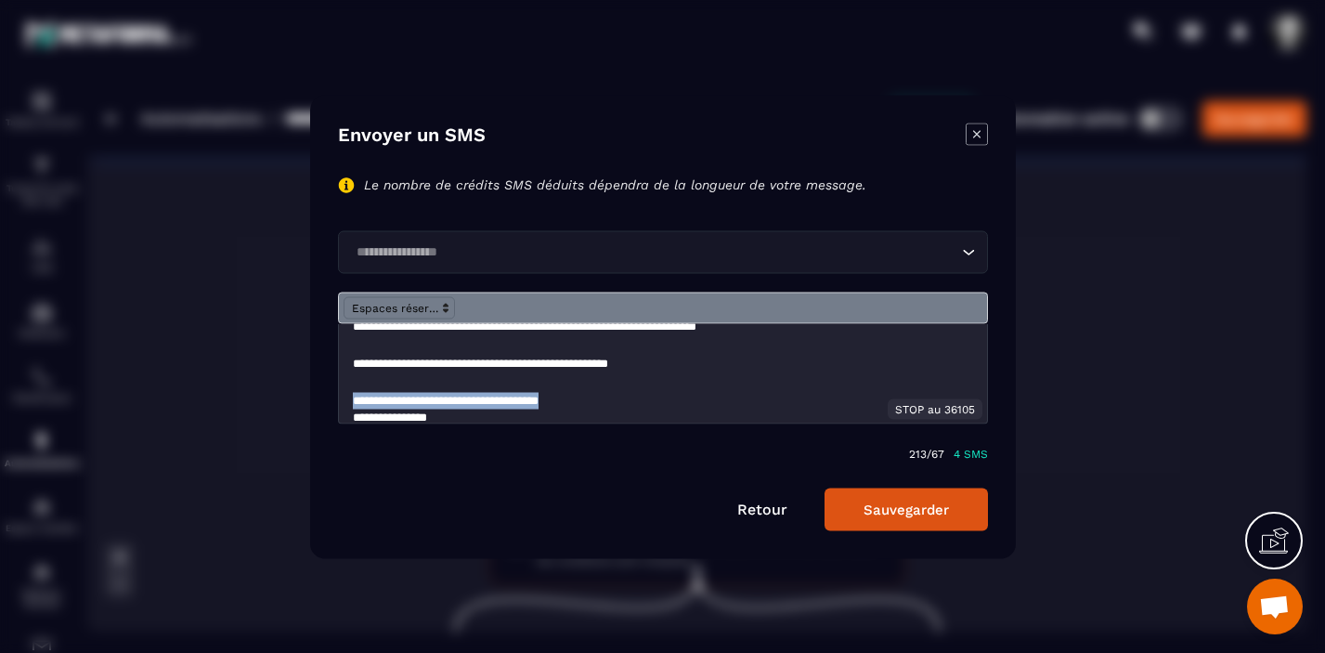
click at [339, 396] on div "**********" at bounding box center [663, 372] width 648 height 99
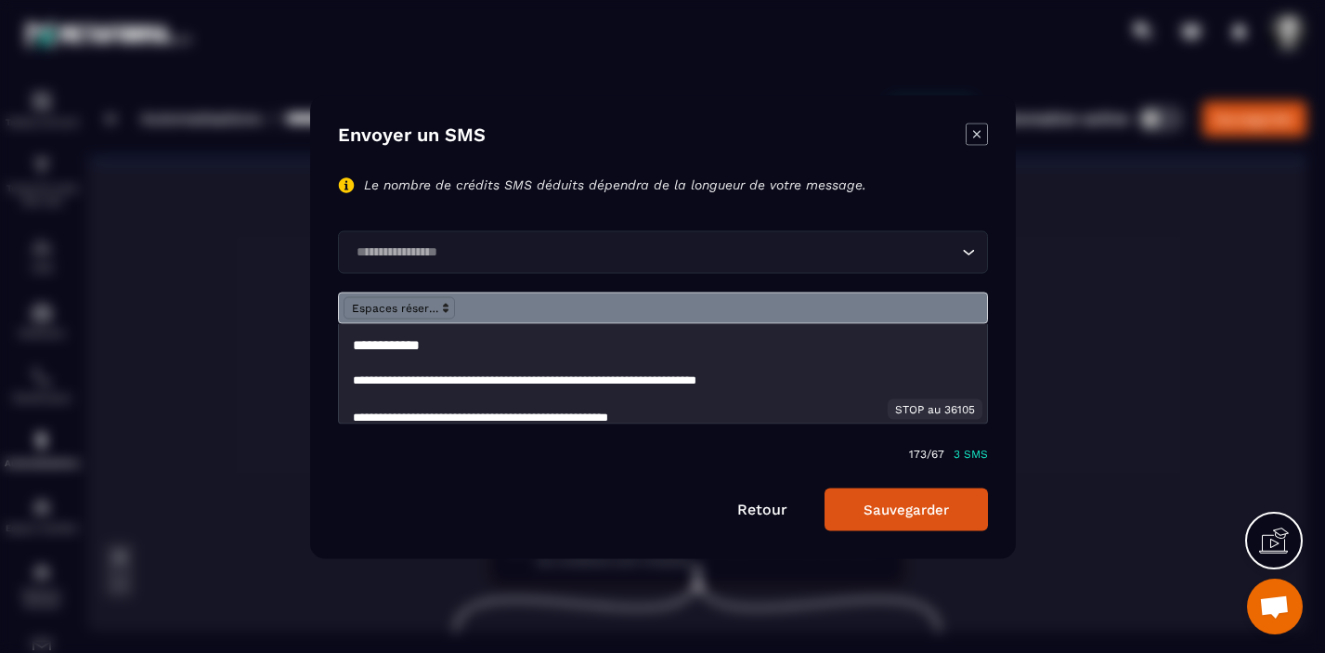
scroll to position [48, 0]
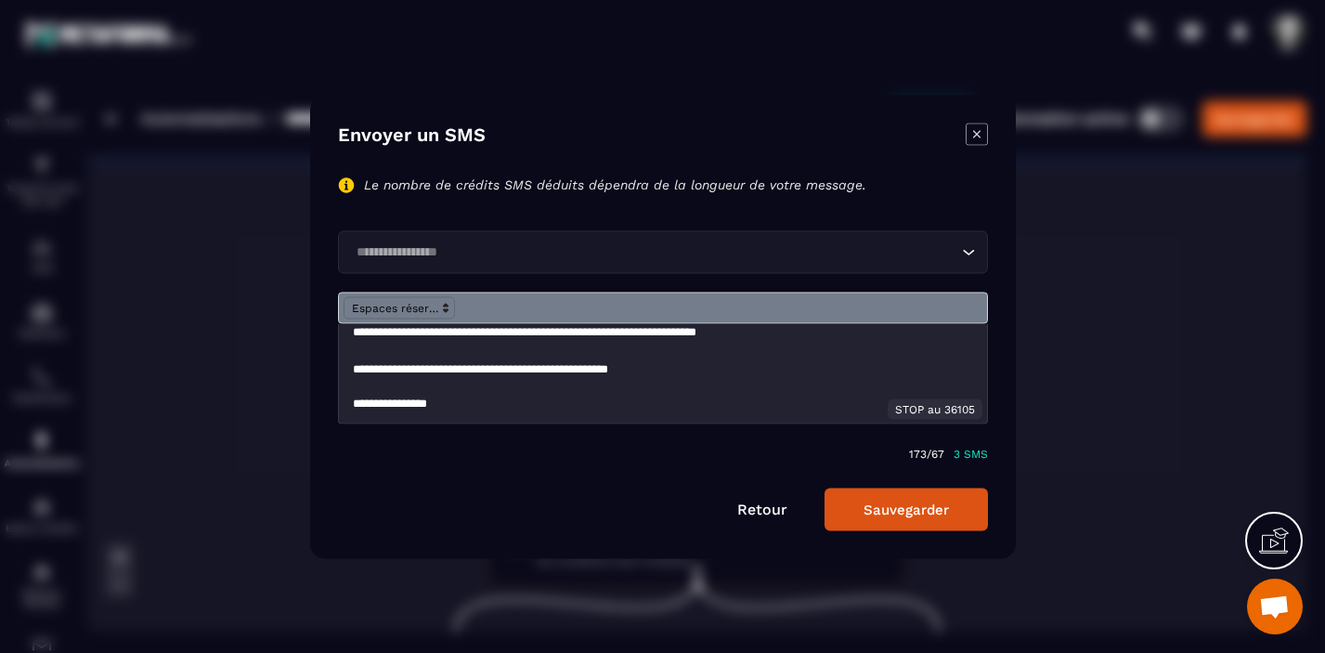
click at [966, 252] on icon "Search for option" at bounding box center [968, 252] width 11 height 6
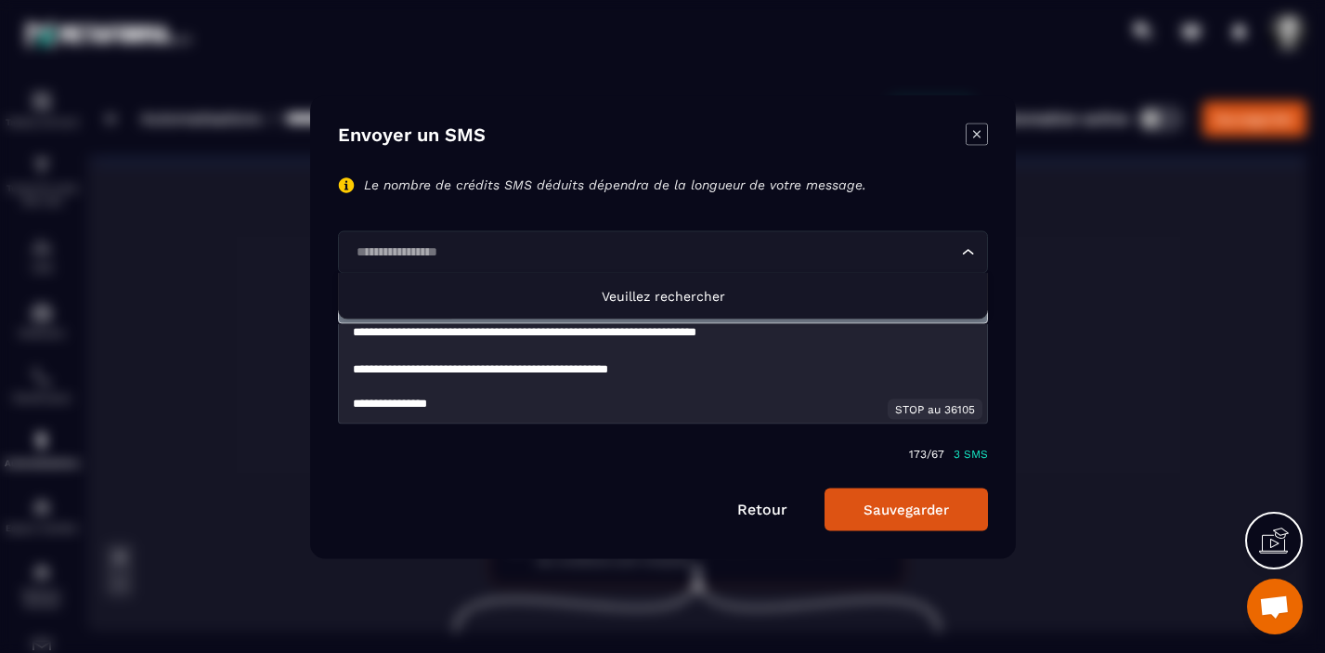
click at [966, 252] on icon "Search for option" at bounding box center [968, 251] width 19 height 19
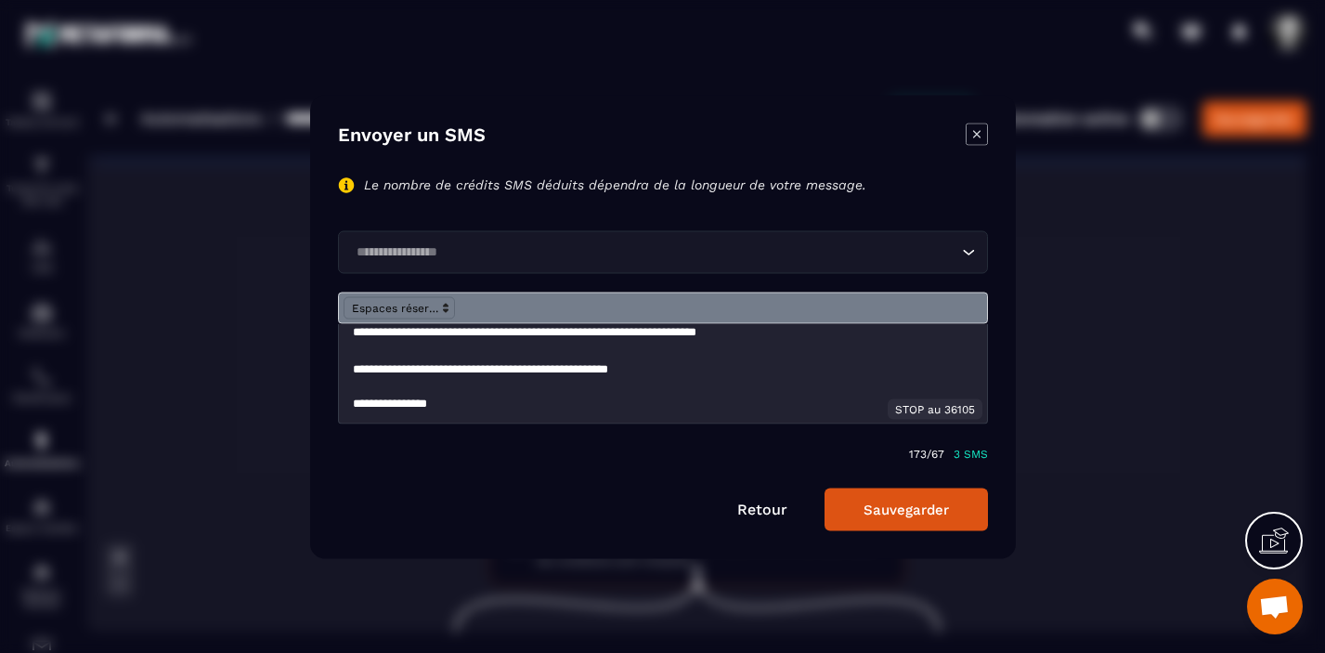
click at [922, 509] on button "Sauvegarder" at bounding box center [906, 509] width 163 height 43
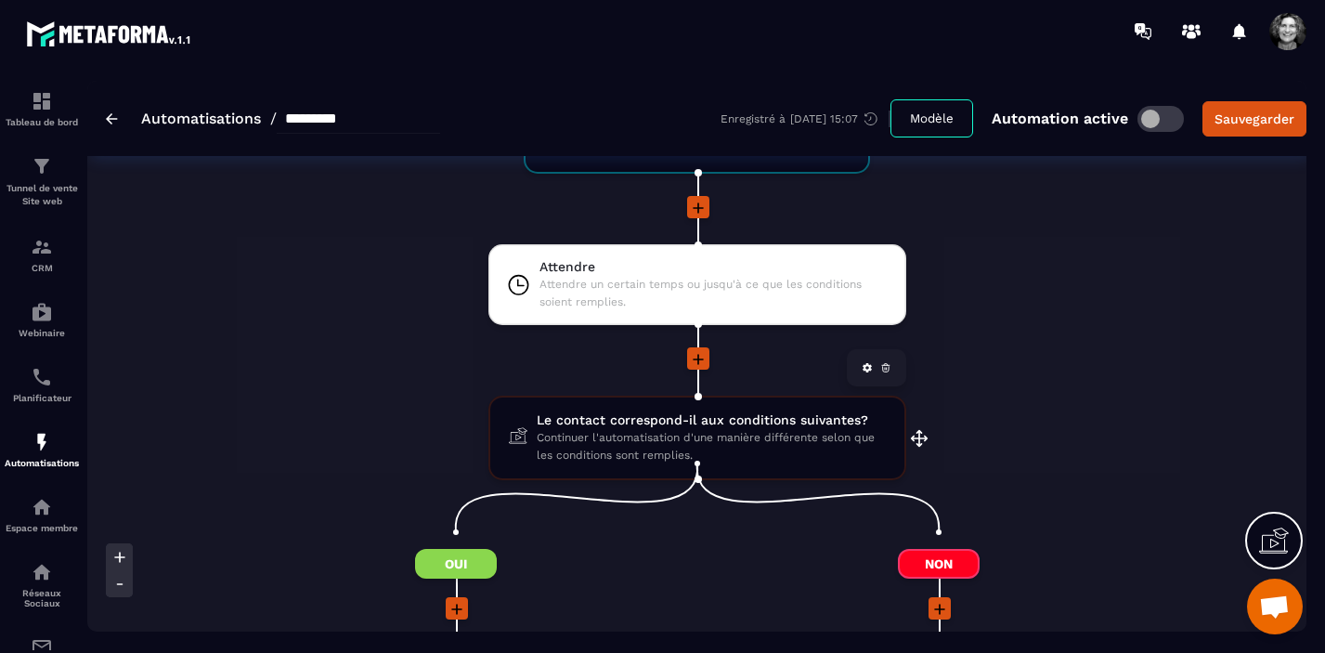
scroll to position [1872, 0]
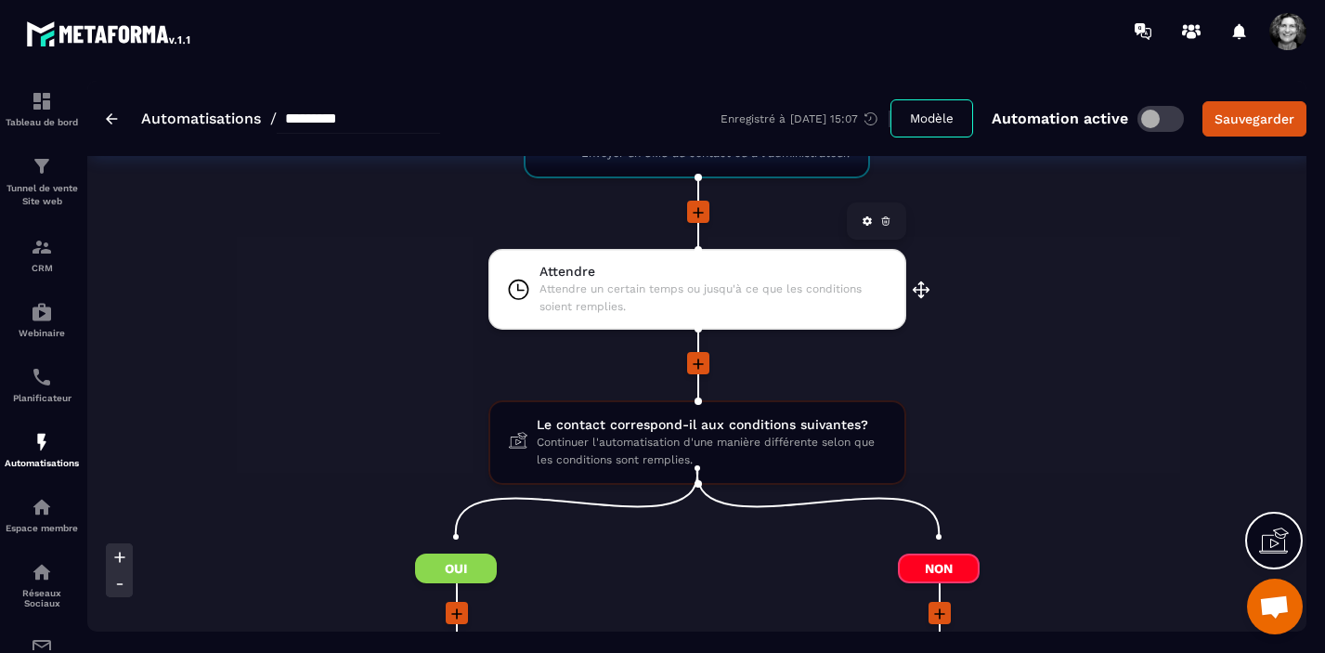
click at [673, 285] on span "Attendre un certain temps ou jusqu'à ce que les conditions soient remplies." at bounding box center [714, 297] width 348 height 35
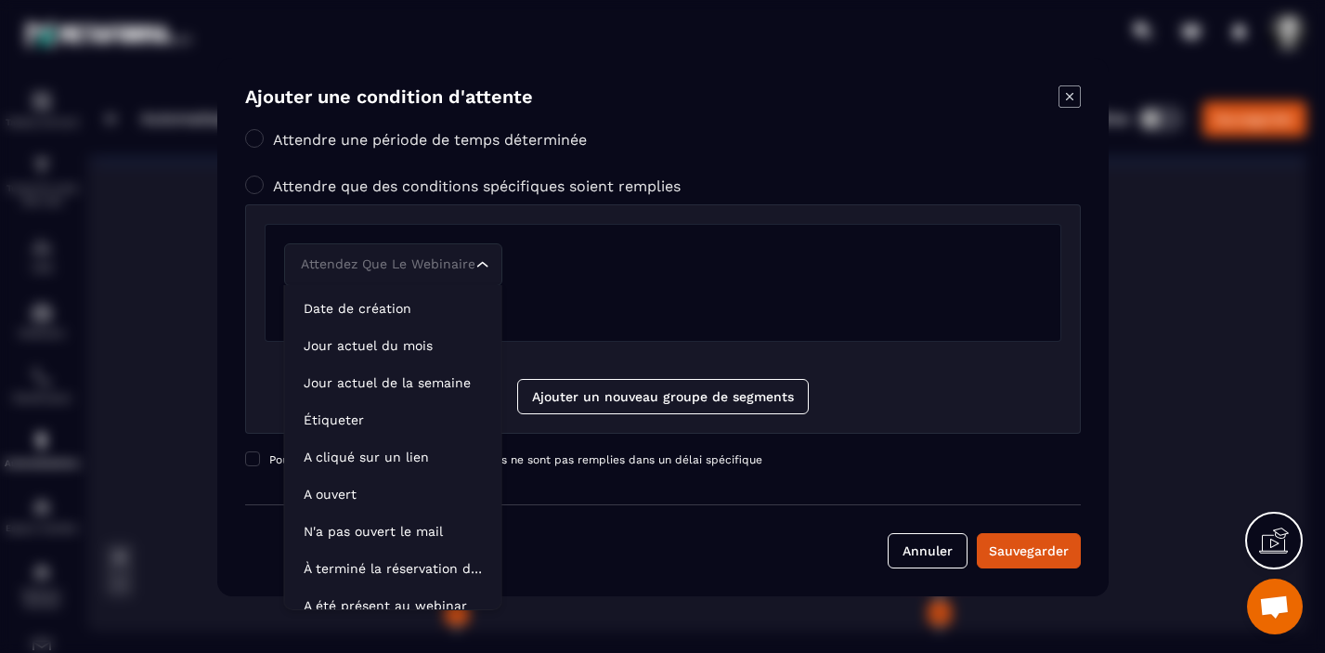
click at [575, 266] on div "Attendez que le webinaire soit terminé Loading..." at bounding box center [663, 264] width 758 height 43
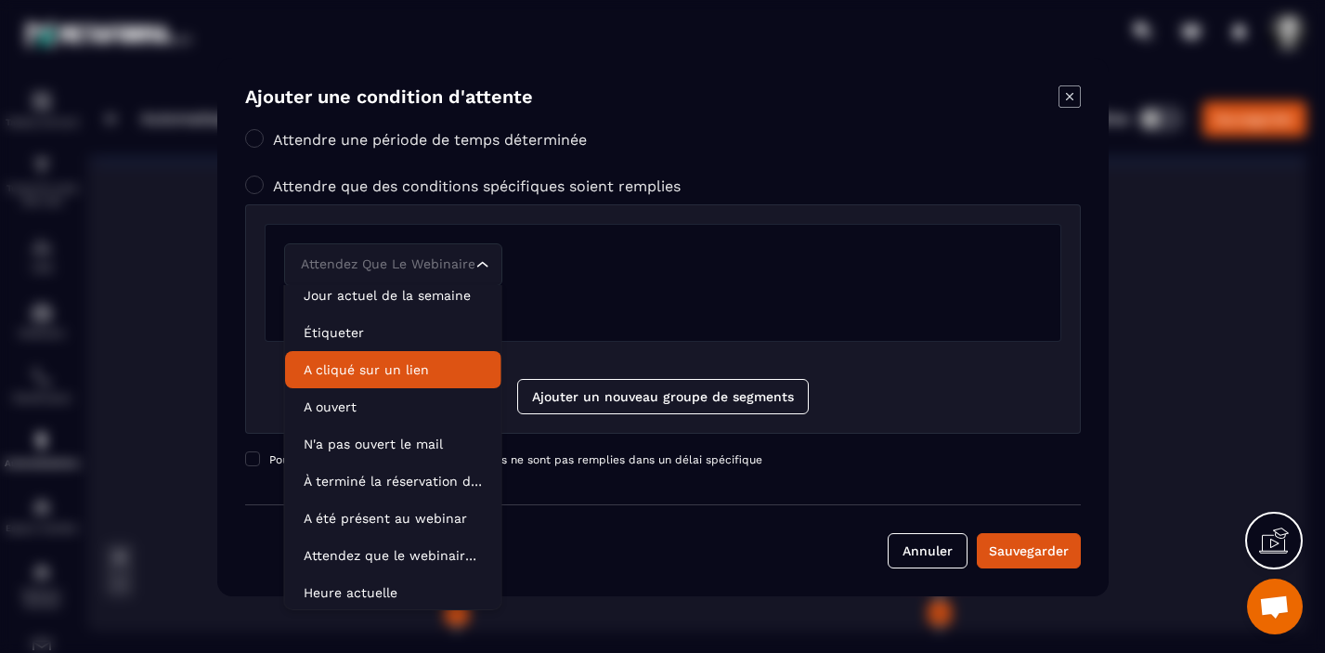
scroll to position [94, 0]
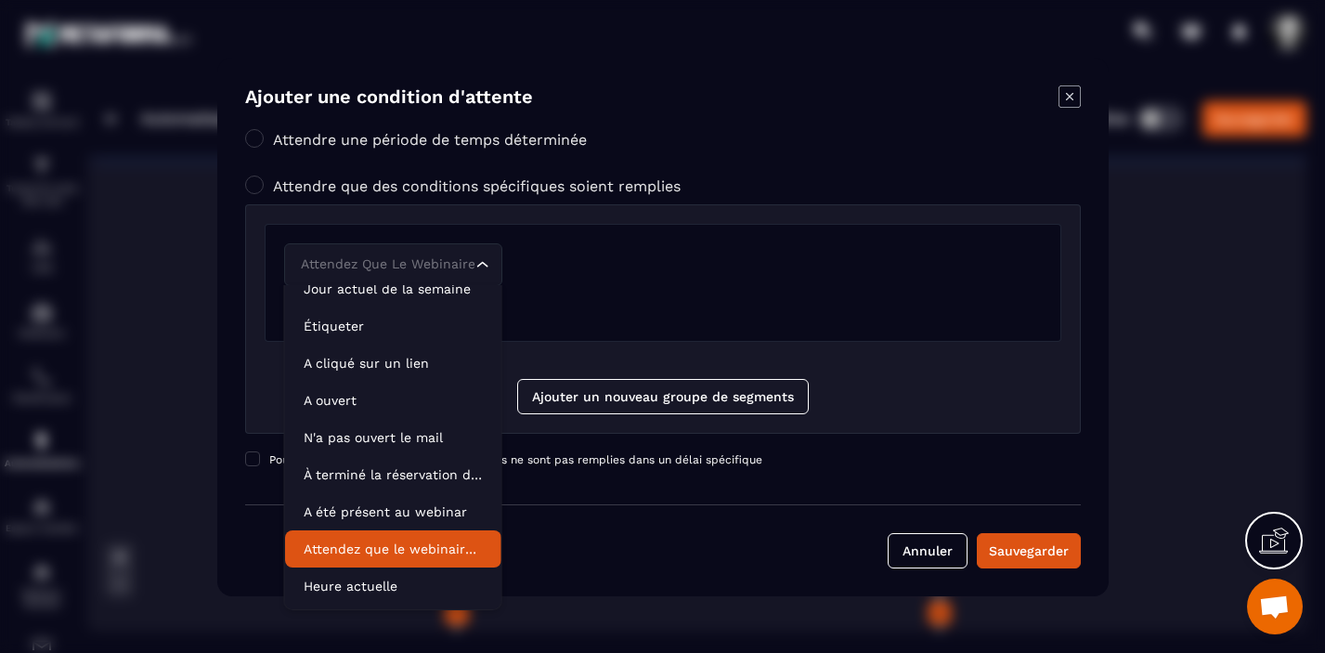
click at [390, 554] on p "Attendez que le webinaire soit terminé" at bounding box center [393, 549] width 179 height 19
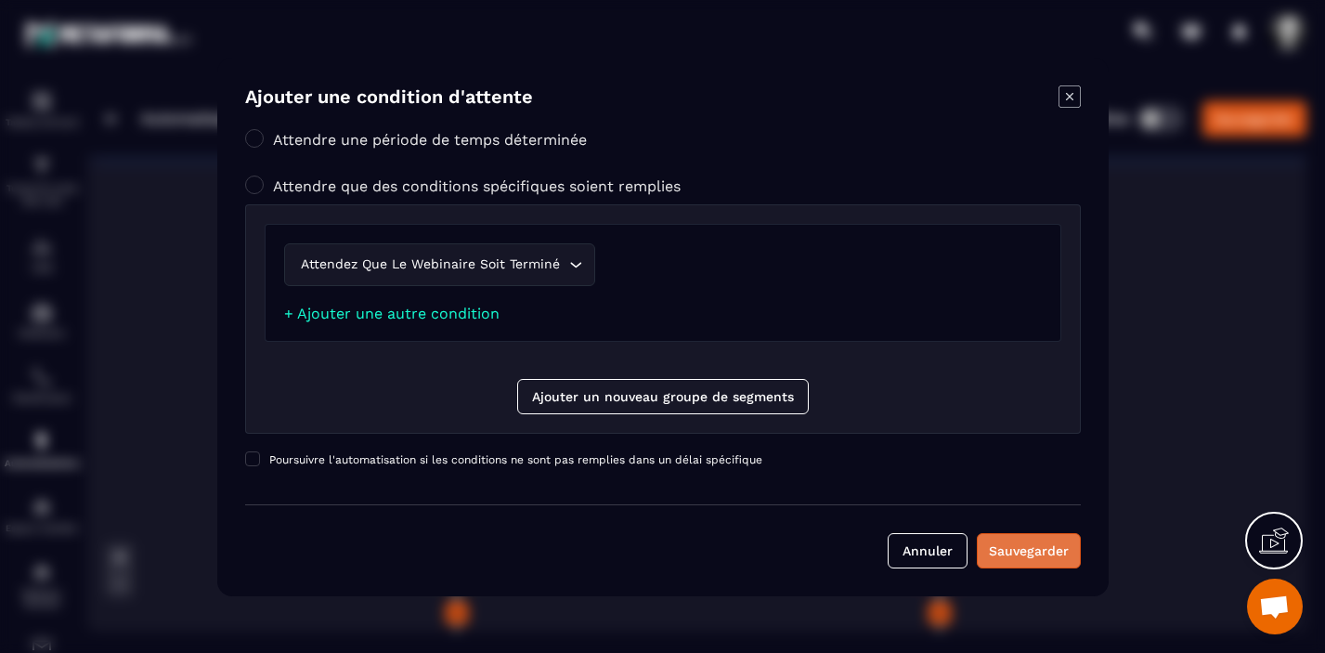
click at [1030, 554] on div "Sauvegarder" at bounding box center [1029, 550] width 80 height 19
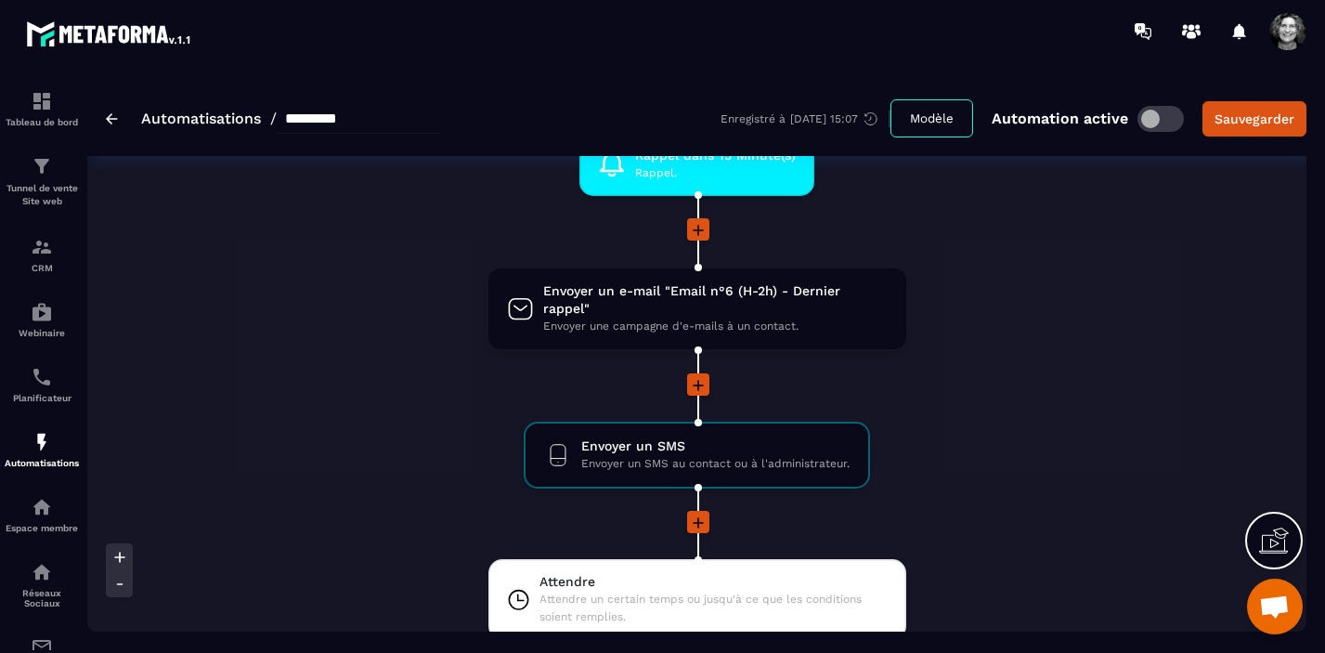
scroll to position [1591, 0]
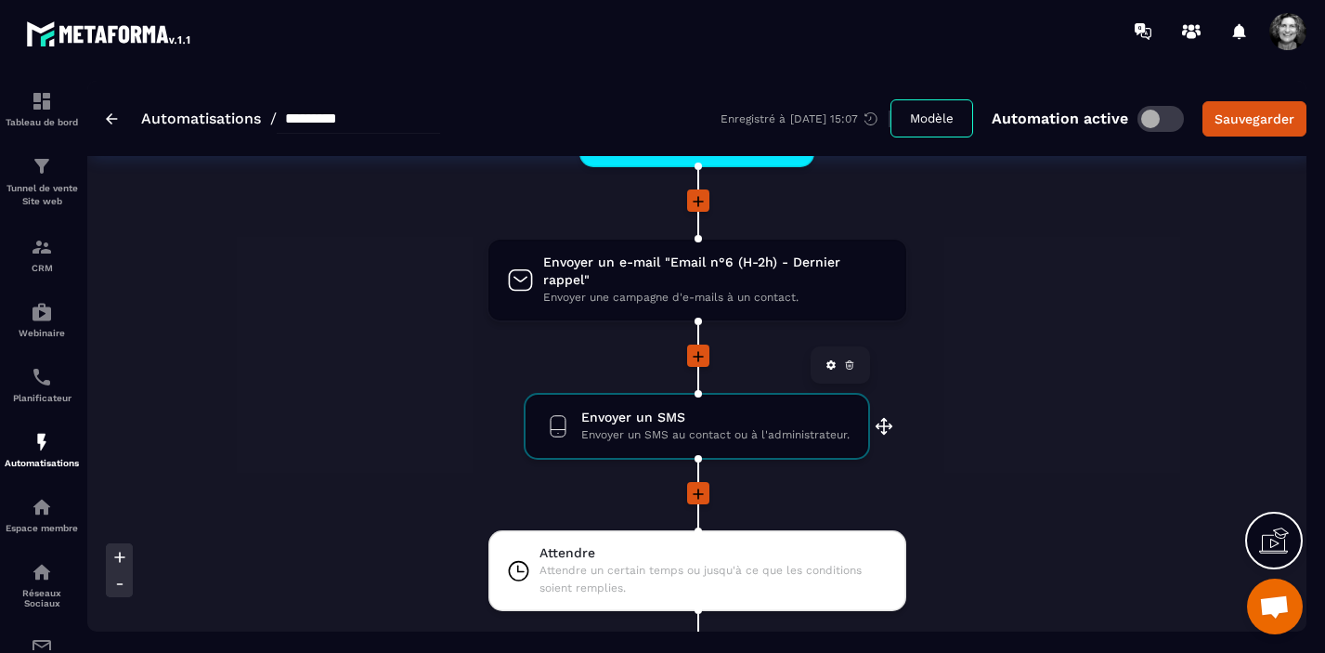
click at [689, 409] on span "Envoyer un SMS" at bounding box center [715, 418] width 268 height 18
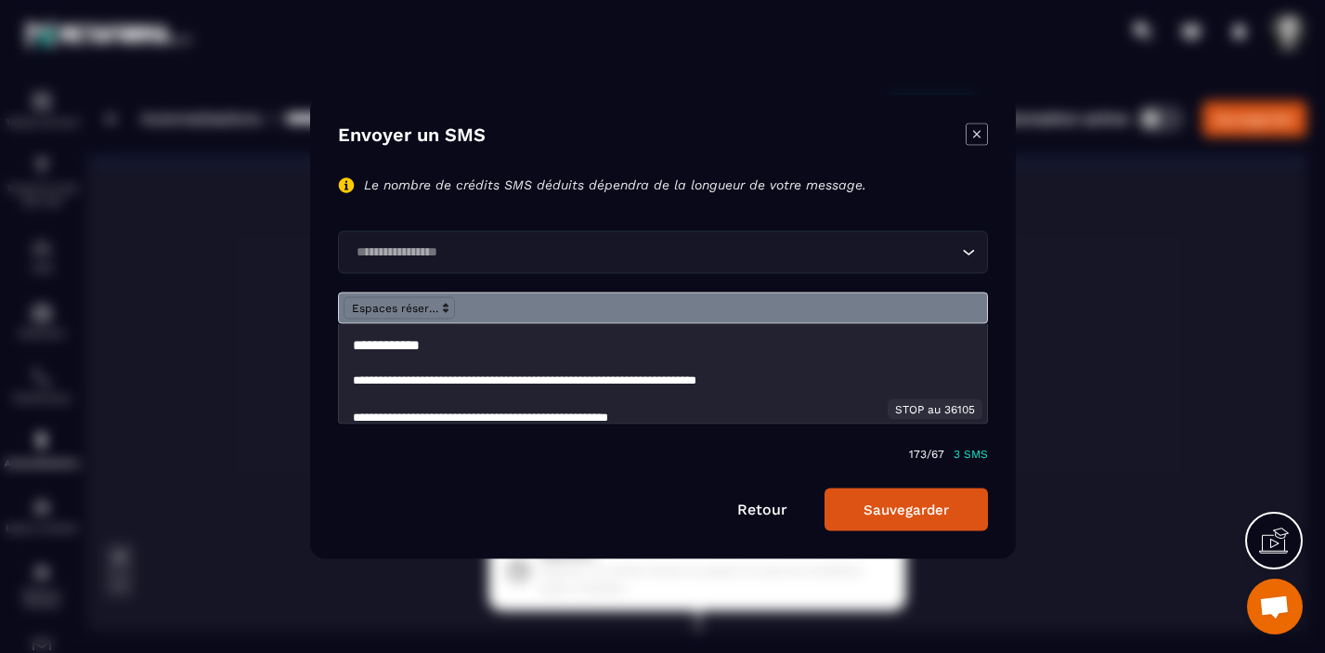
click at [899, 511] on button "Sauvegarder" at bounding box center [906, 509] width 163 height 43
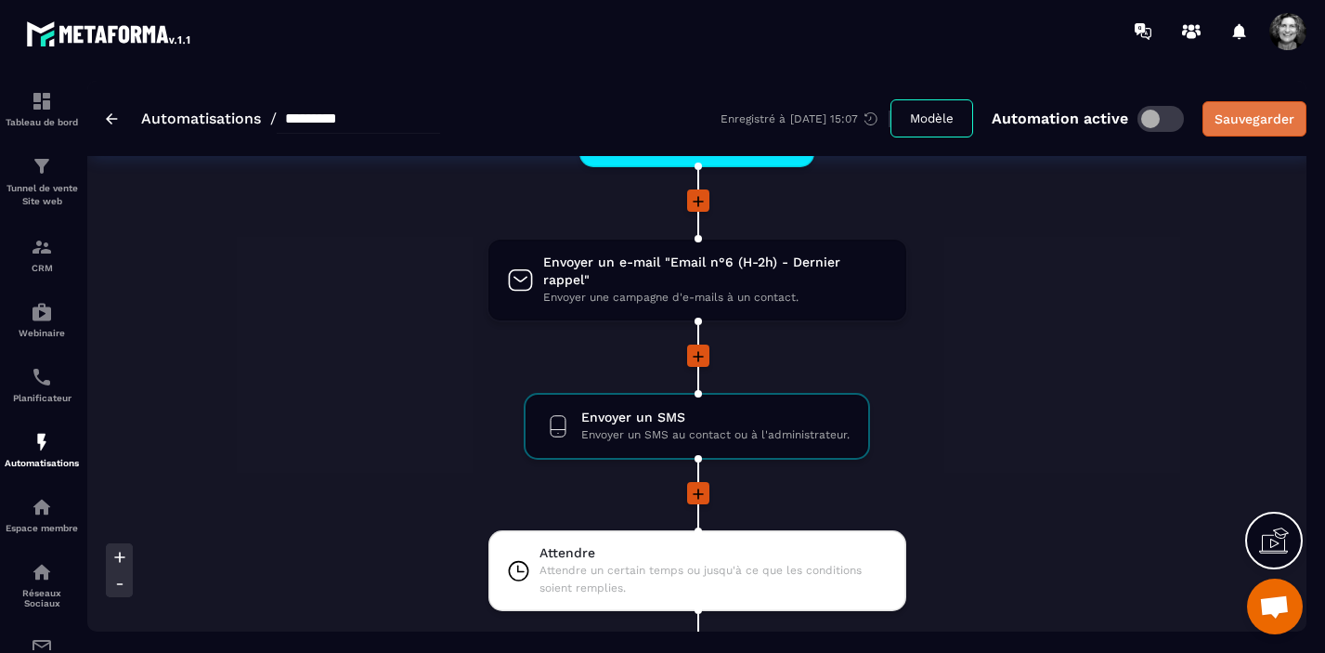
click at [1269, 118] on div "Sauvegarder" at bounding box center [1255, 119] width 80 height 19
click at [111, 119] on img at bounding box center [112, 118] width 12 height 11
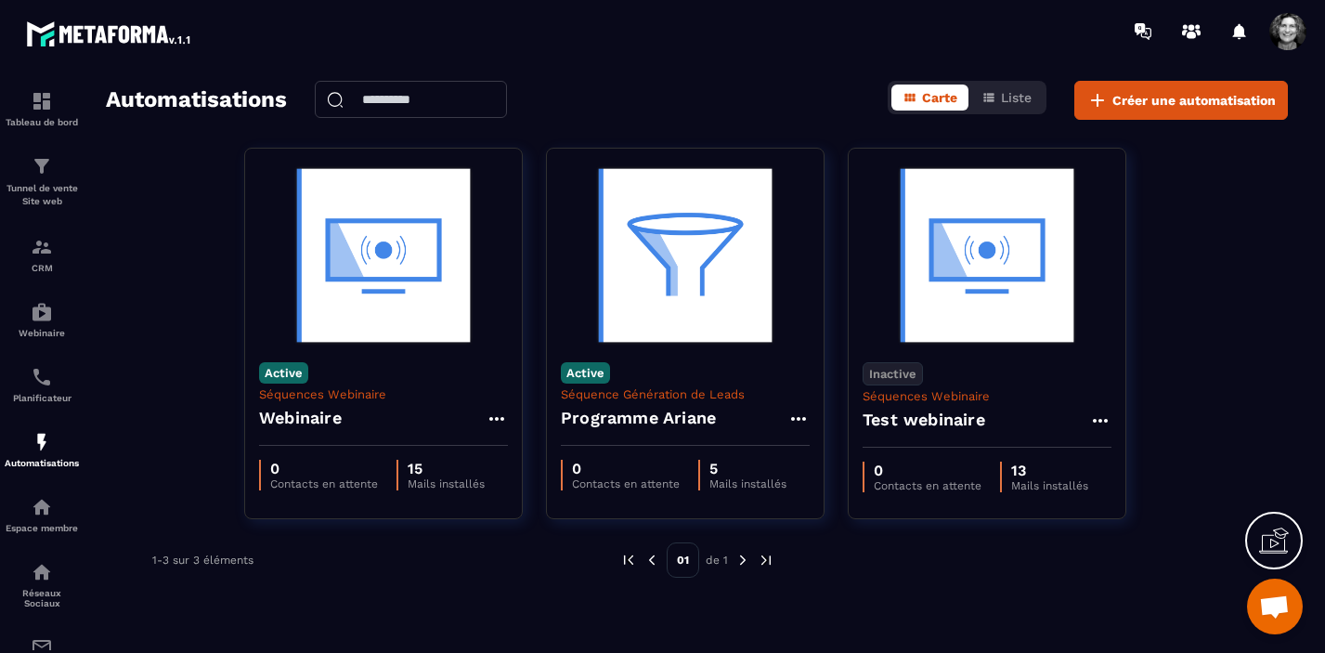
scroll to position [22426, 0]
click at [51, 184] on p "Tunnel de vente Site web" at bounding box center [42, 195] width 74 height 26
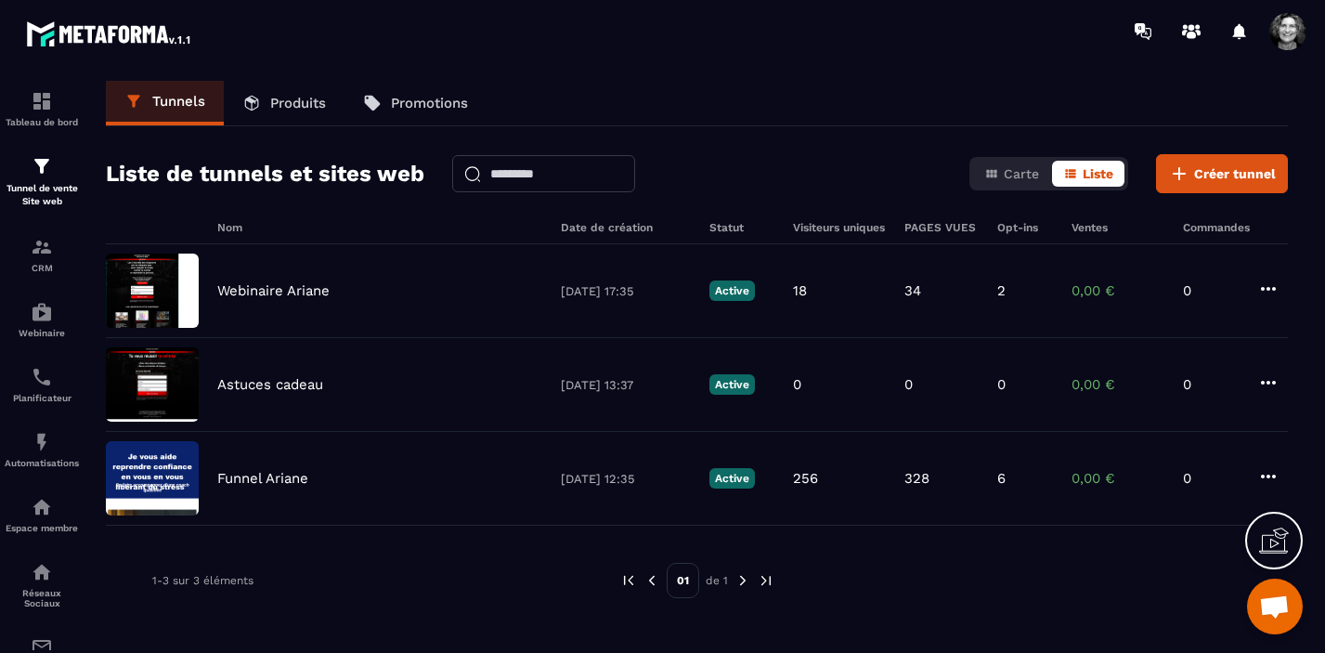
click at [309, 100] on p "Produits" at bounding box center [298, 103] width 56 height 17
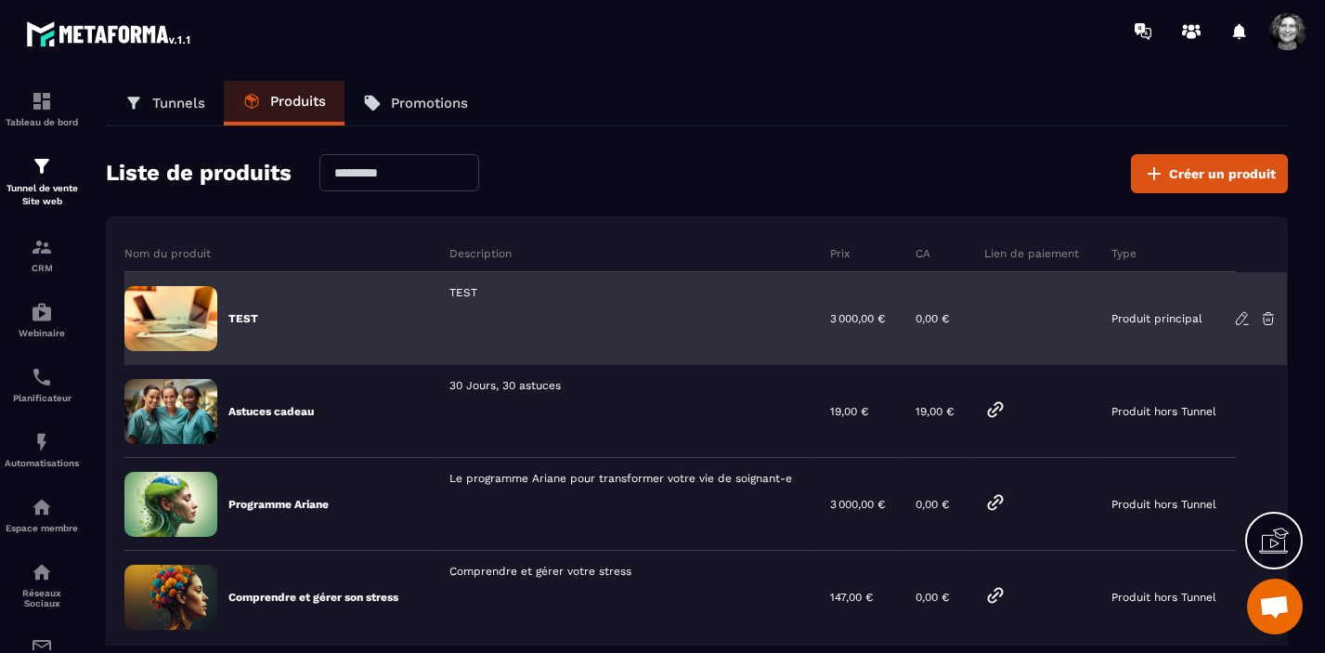
click at [1271, 314] on icon at bounding box center [1268, 318] width 11 height 12
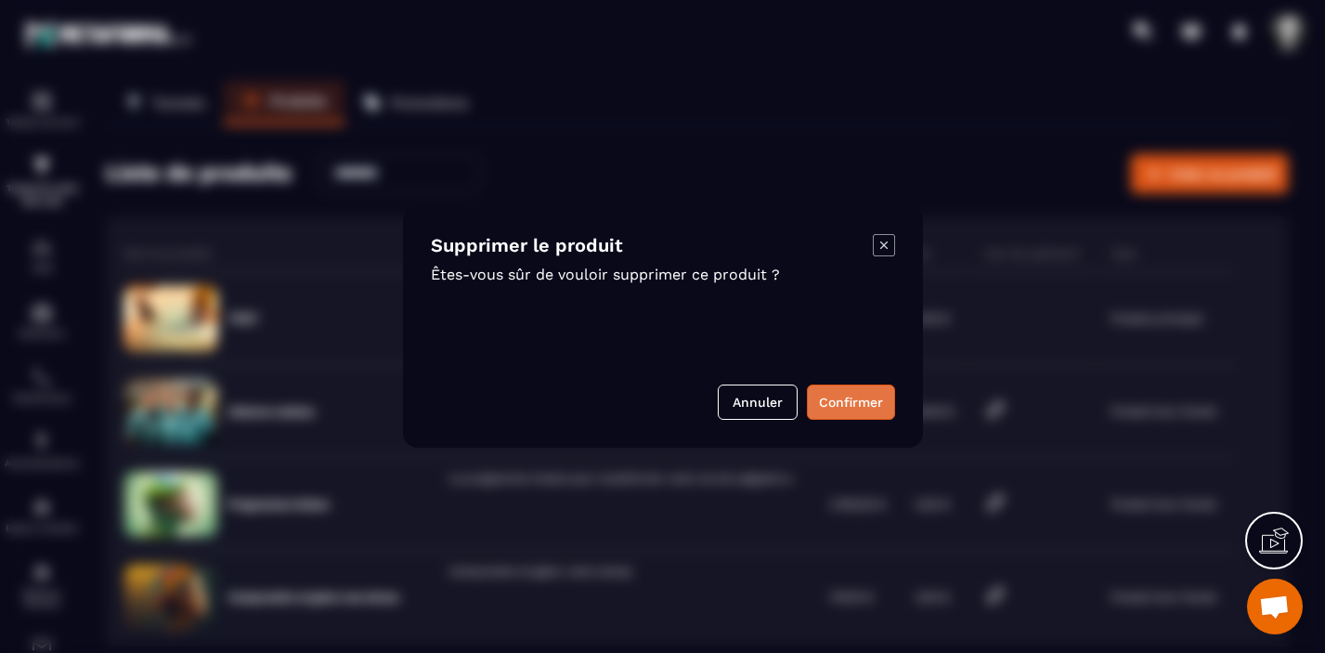
click at [845, 405] on button "Confirmer" at bounding box center [851, 401] width 88 height 35
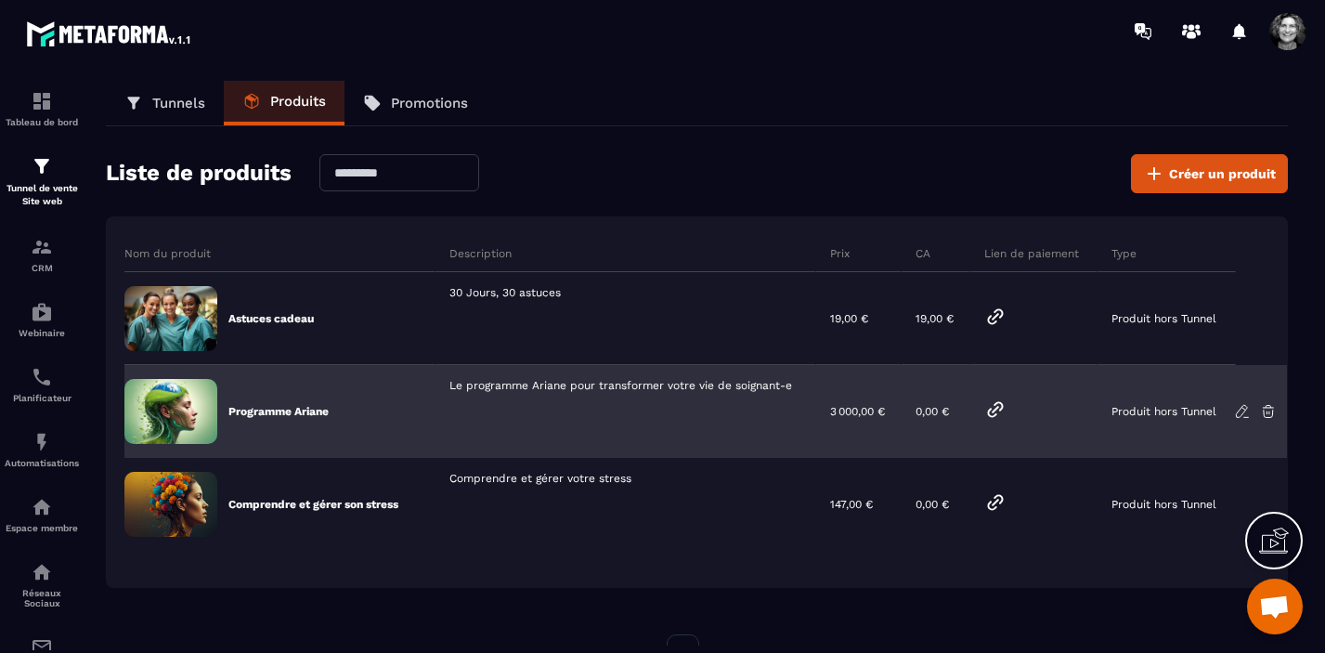
click at [1241, 410] on icon at bounding box center [1242, 411] width 17 height 17
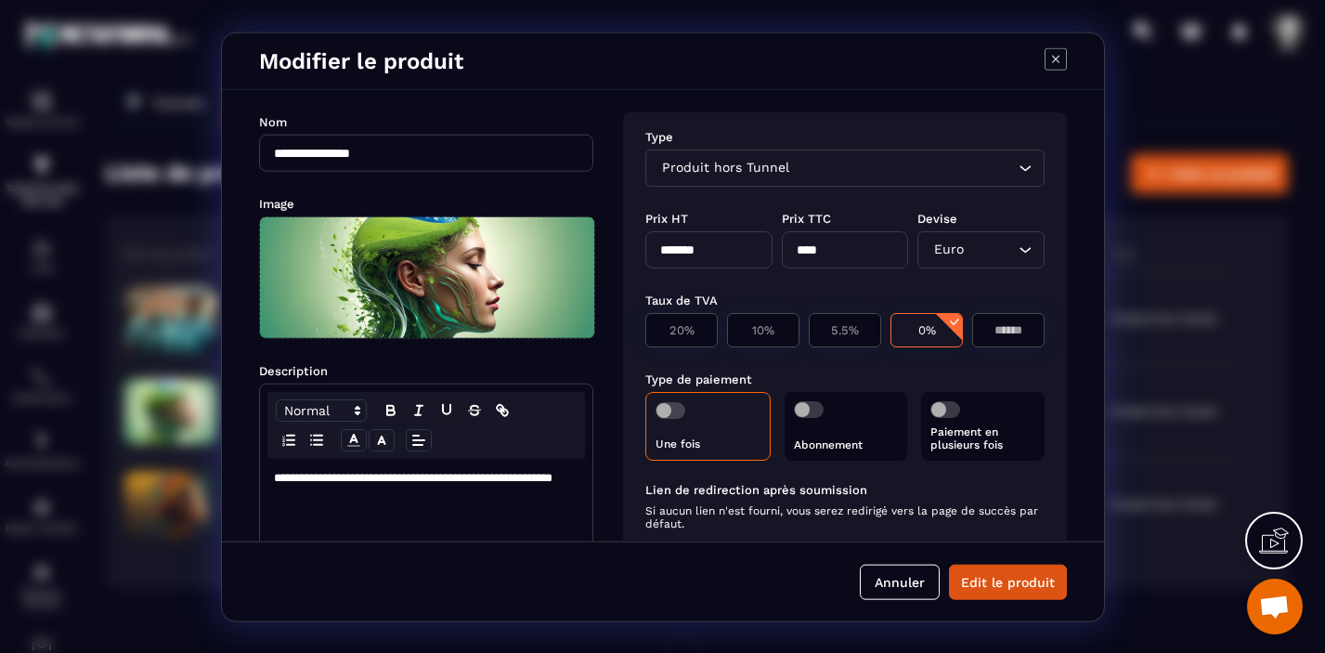
click at [692, 249] on input "*******" at bounding box center [708, 248] width 127 height 37
drag, startPoint x: 692, startPoint y: 249, endPoint x: 658, endPoint y: 249, distance: 34.4
click at [658, 249] on input "*******" at bounding box center [708, 248] width 127 height 37
type input "*******"
type input "****"
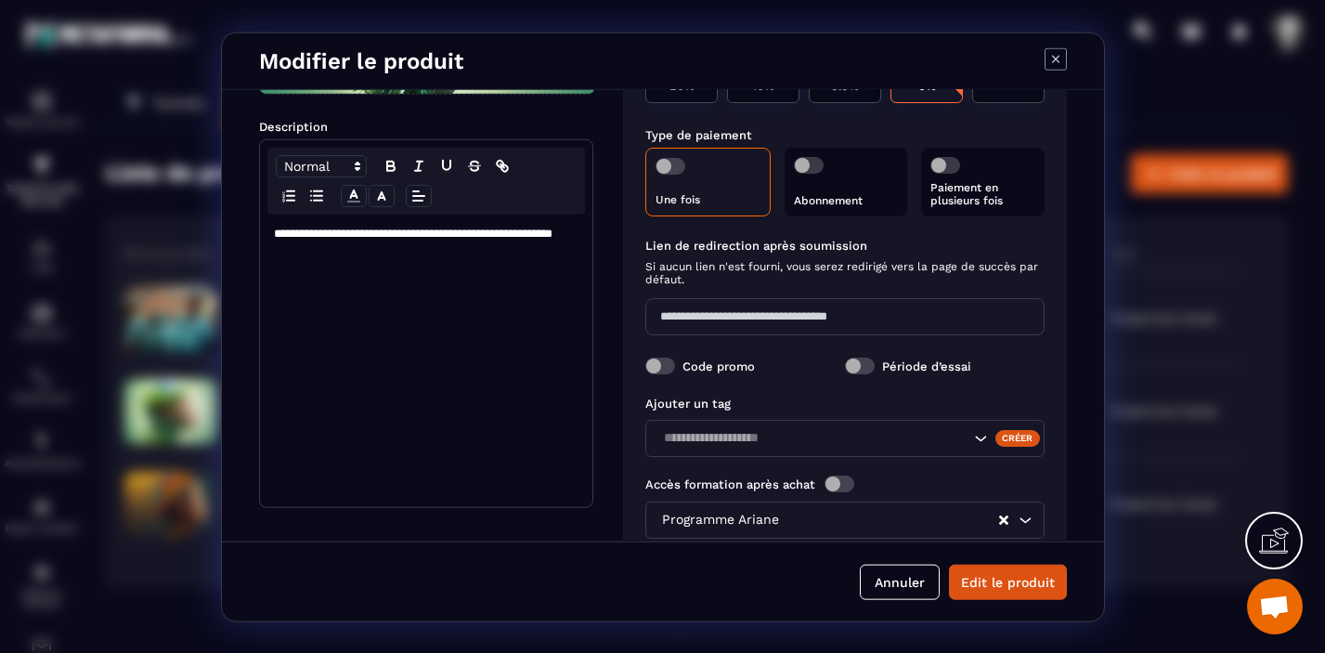
scroll to position [250, 0]
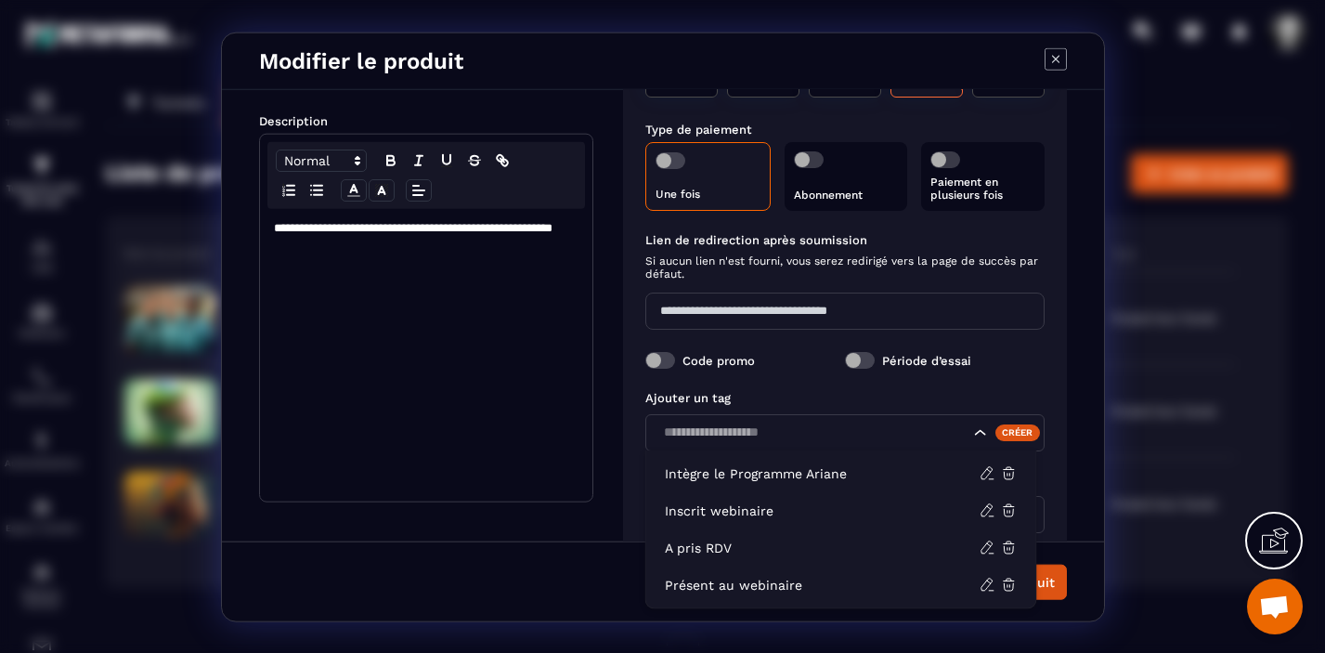
click at [972, 434] on icon "Search for option" at bounding box center [980, 432] width 19 height 19
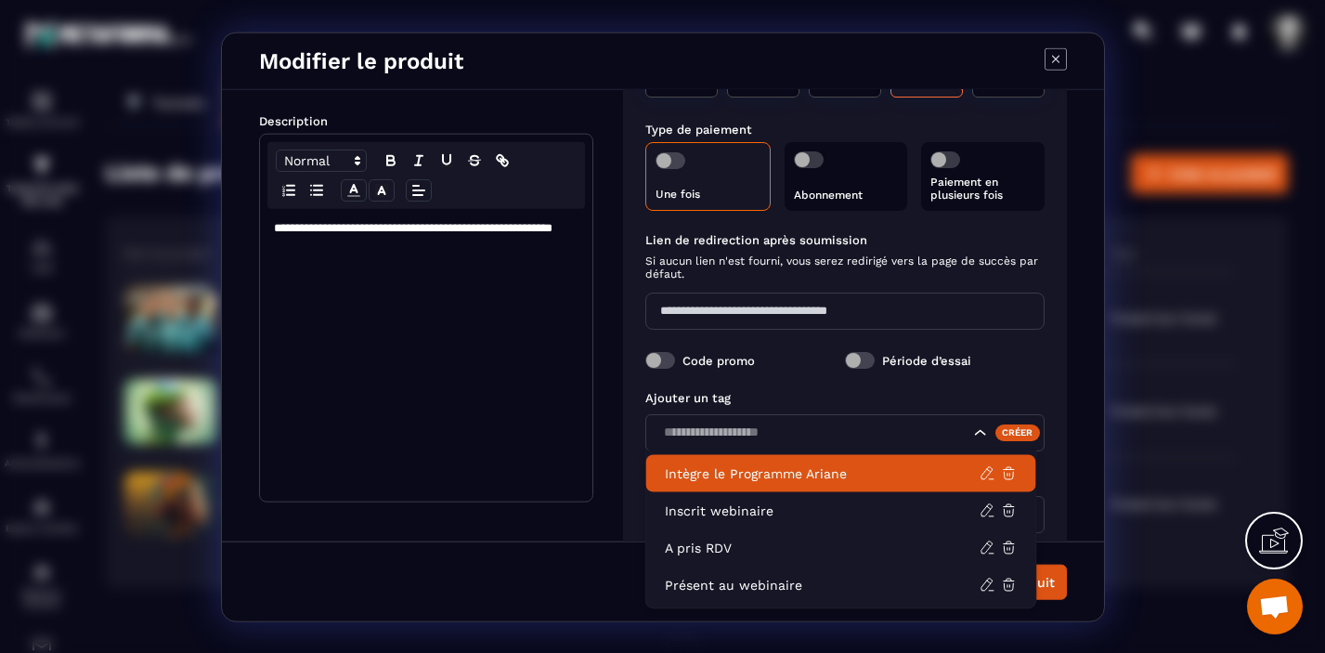
click at [833, 475] on p "Intègre le Programme Ariane" at bounding box center [822, 473] width 315 height 19
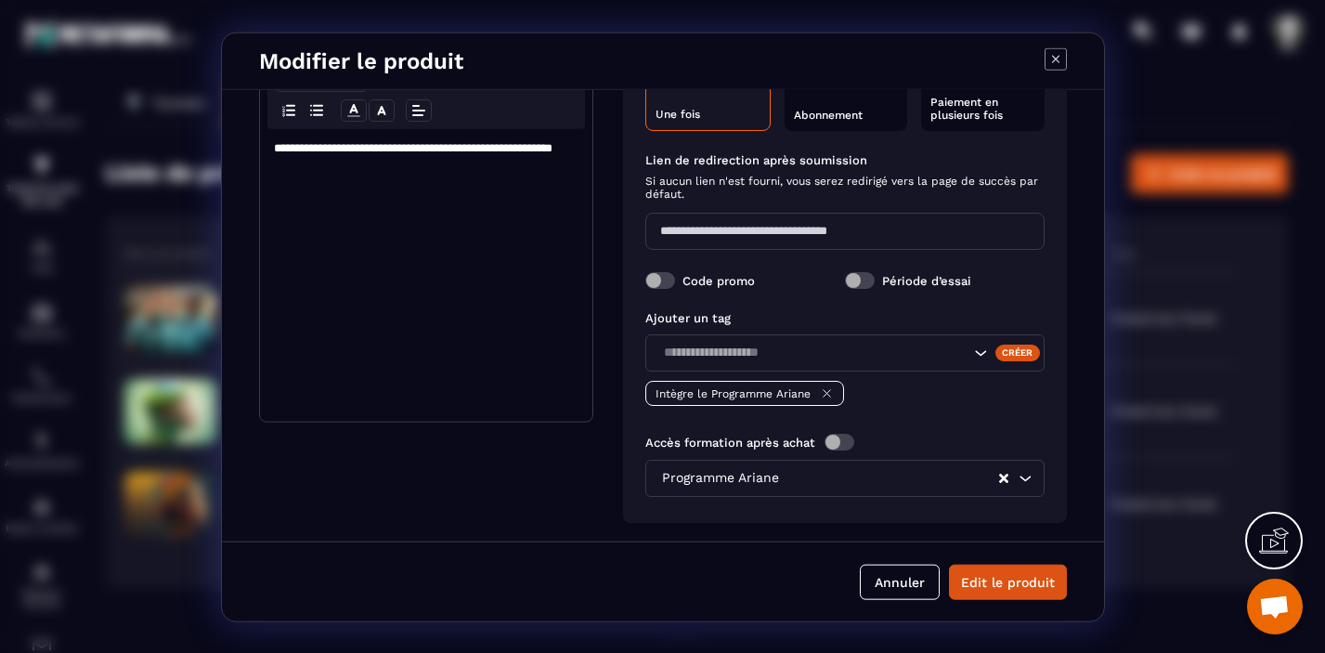
scroll to position [332, 0]
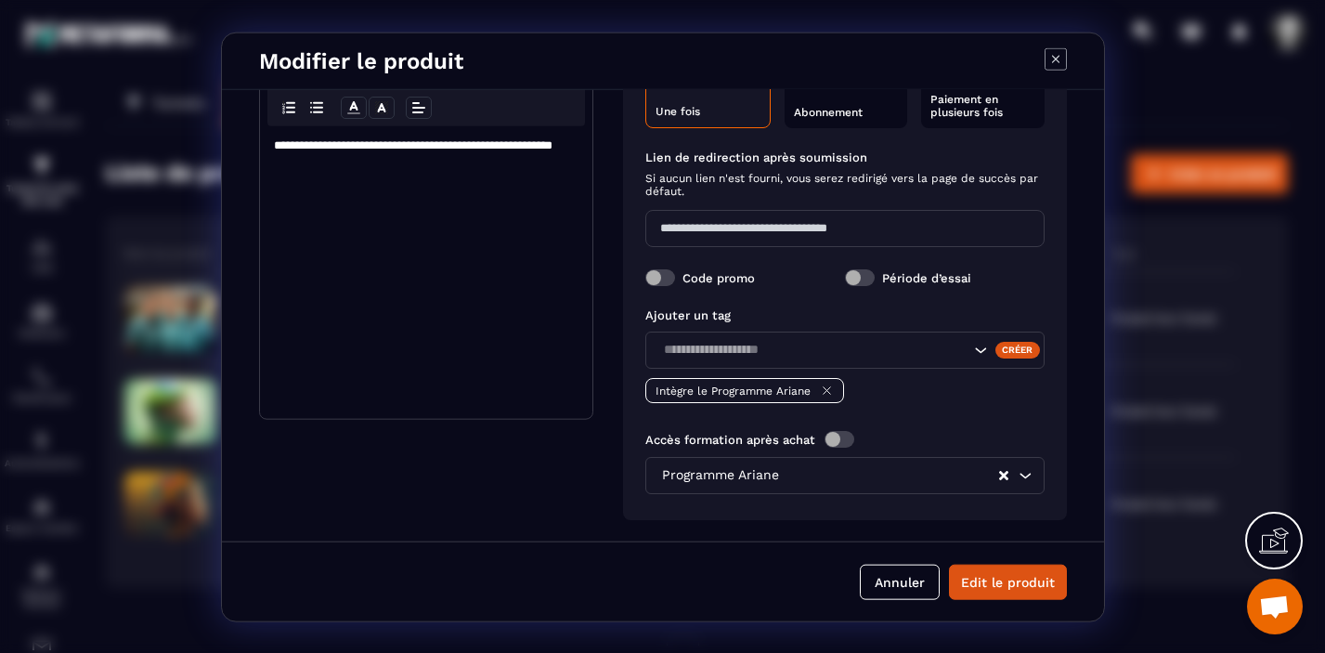
click at [828, 439] on span "Modal window" at bounding box center [840, 438] width 30 height 17
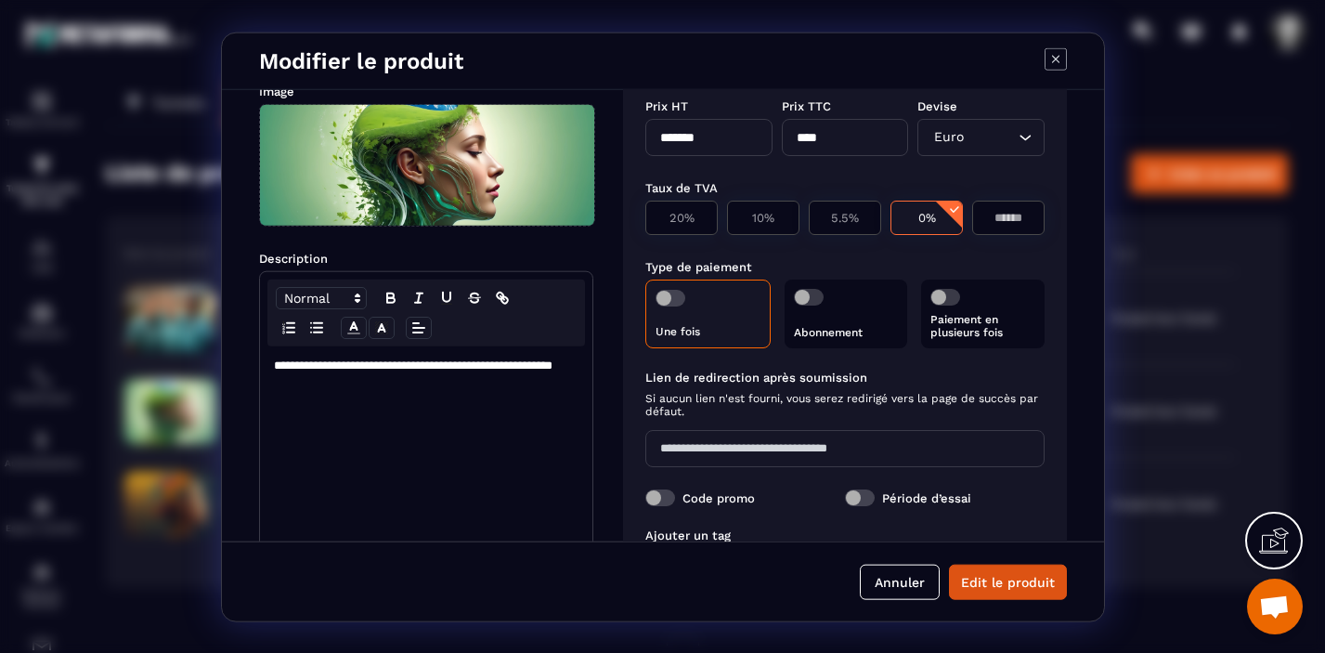
scroll to position [111, 0]
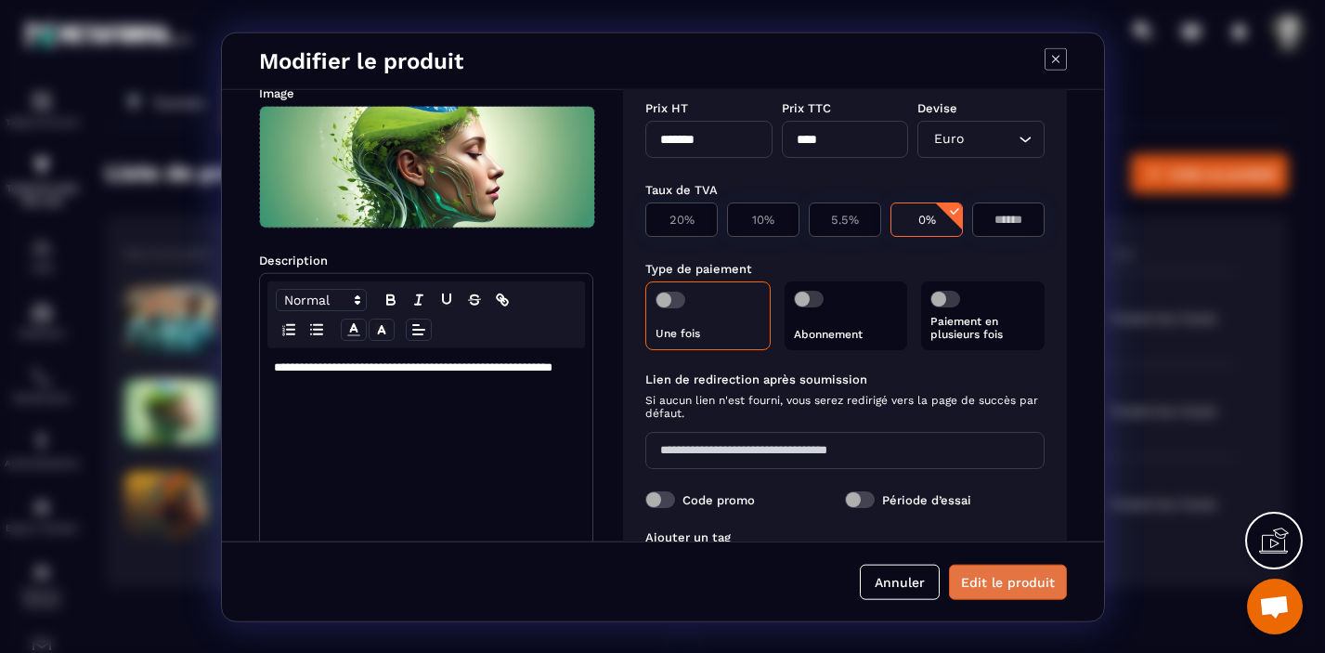
click at [979, 576] on button "Edit le produit" at bounding box center [1008, 582] width 118 height 35
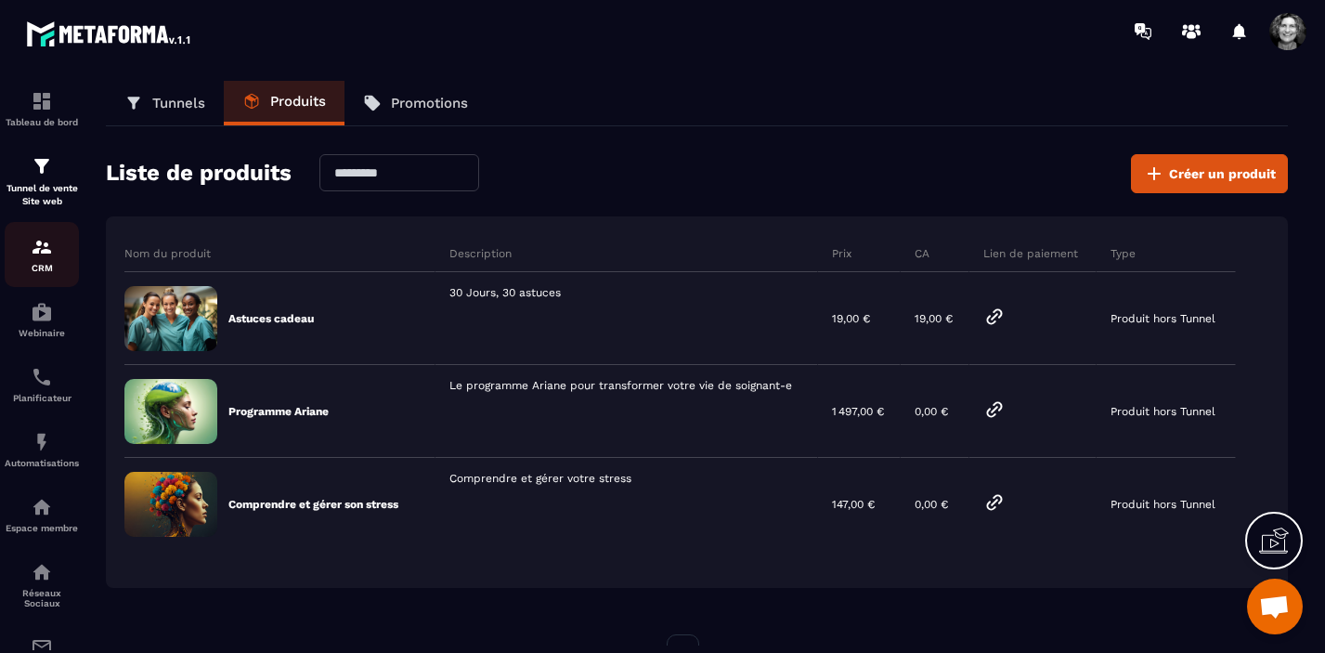
click at [52, 258] on img at bounding box center [42, 247] width 22 height 22
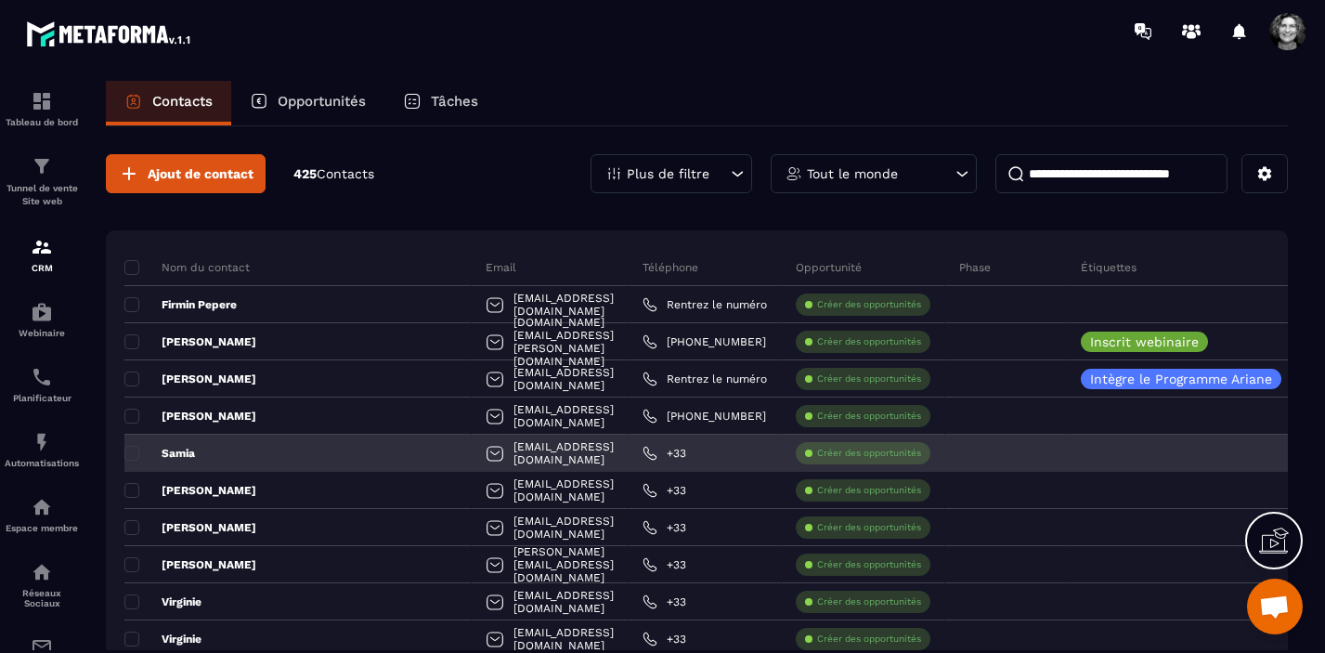
click at [192, 455] on p "Samia" at bounding box center [159, 453] width 71 height 15
